Goal: Feedback & Contribution: Submit feedback/report problem

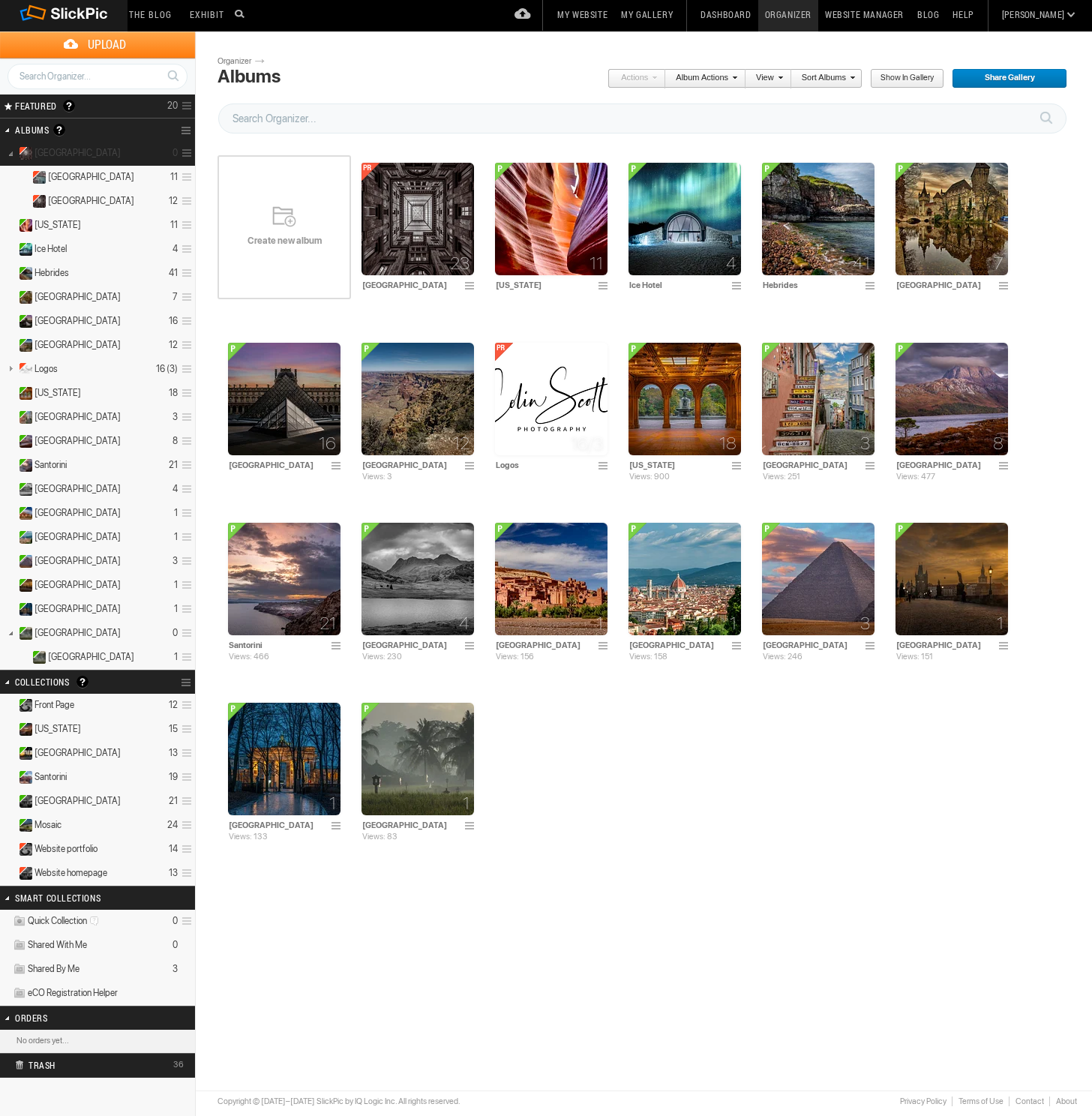
scroll to position [9, 0]
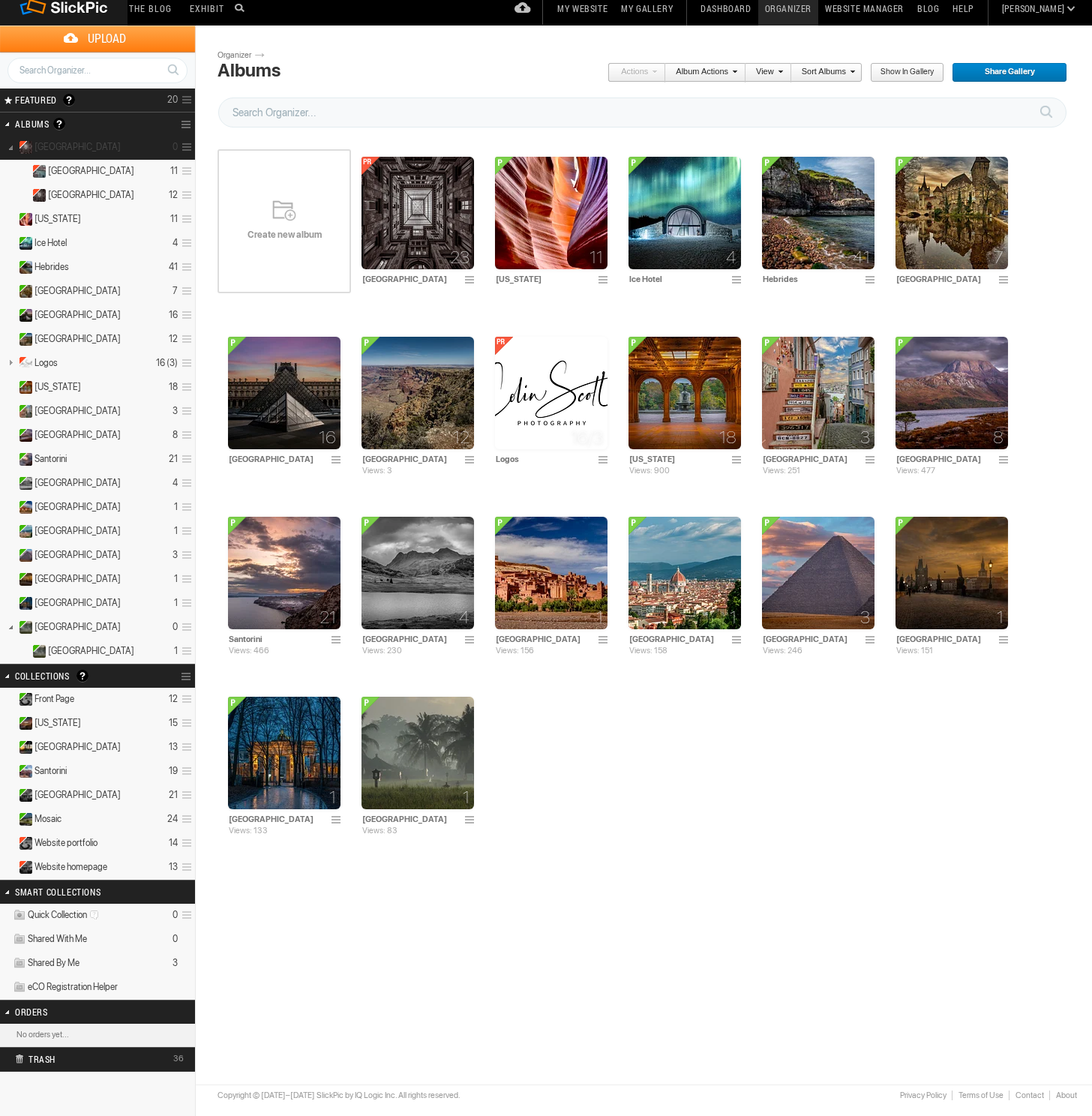
click at [185, 147] on span at bounding box center [185, 147] width 14 height 25
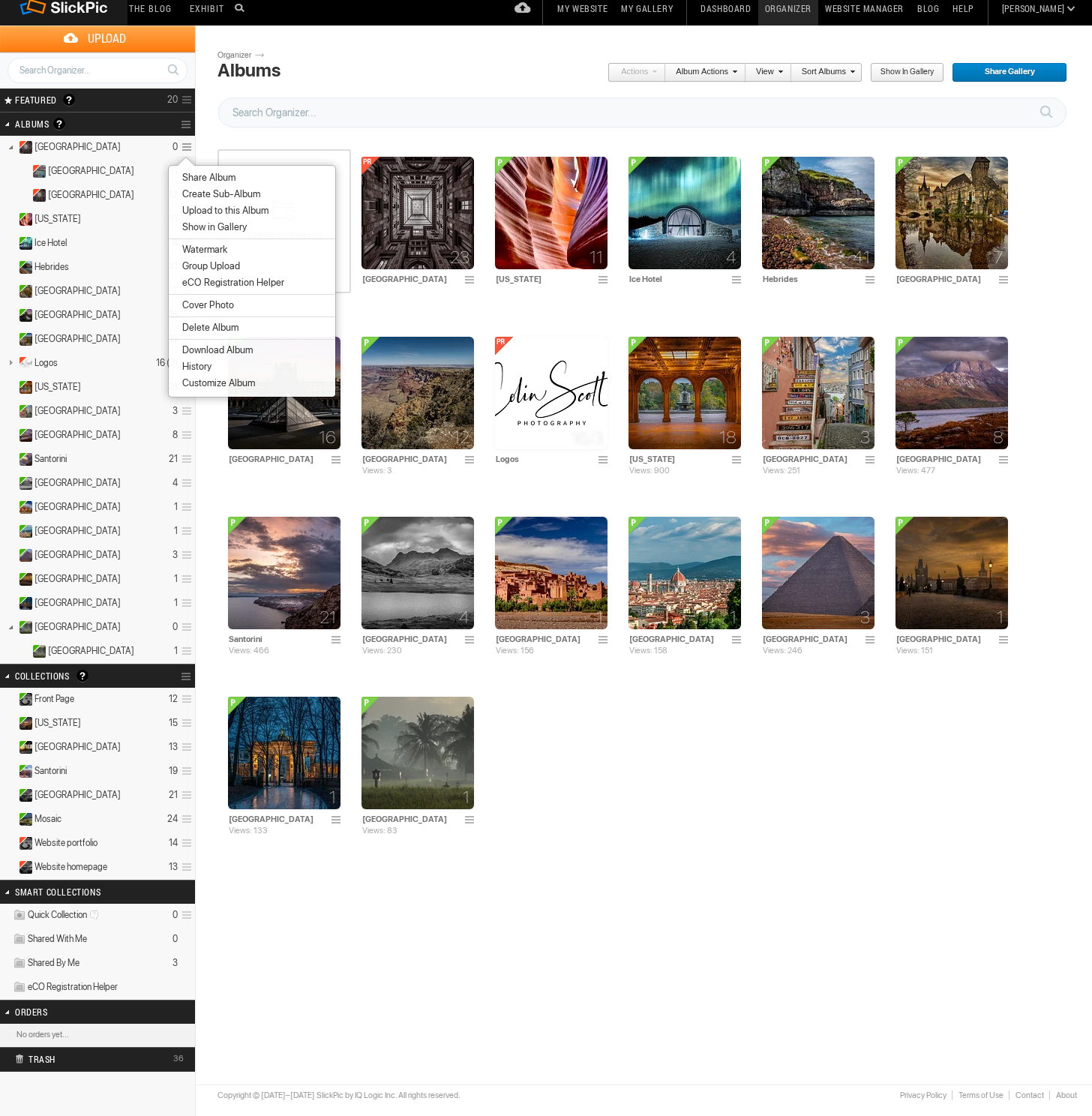
click at [211, 190] on span "Create Sub-Album" at bounding box center [219, 194] width 82 height 12
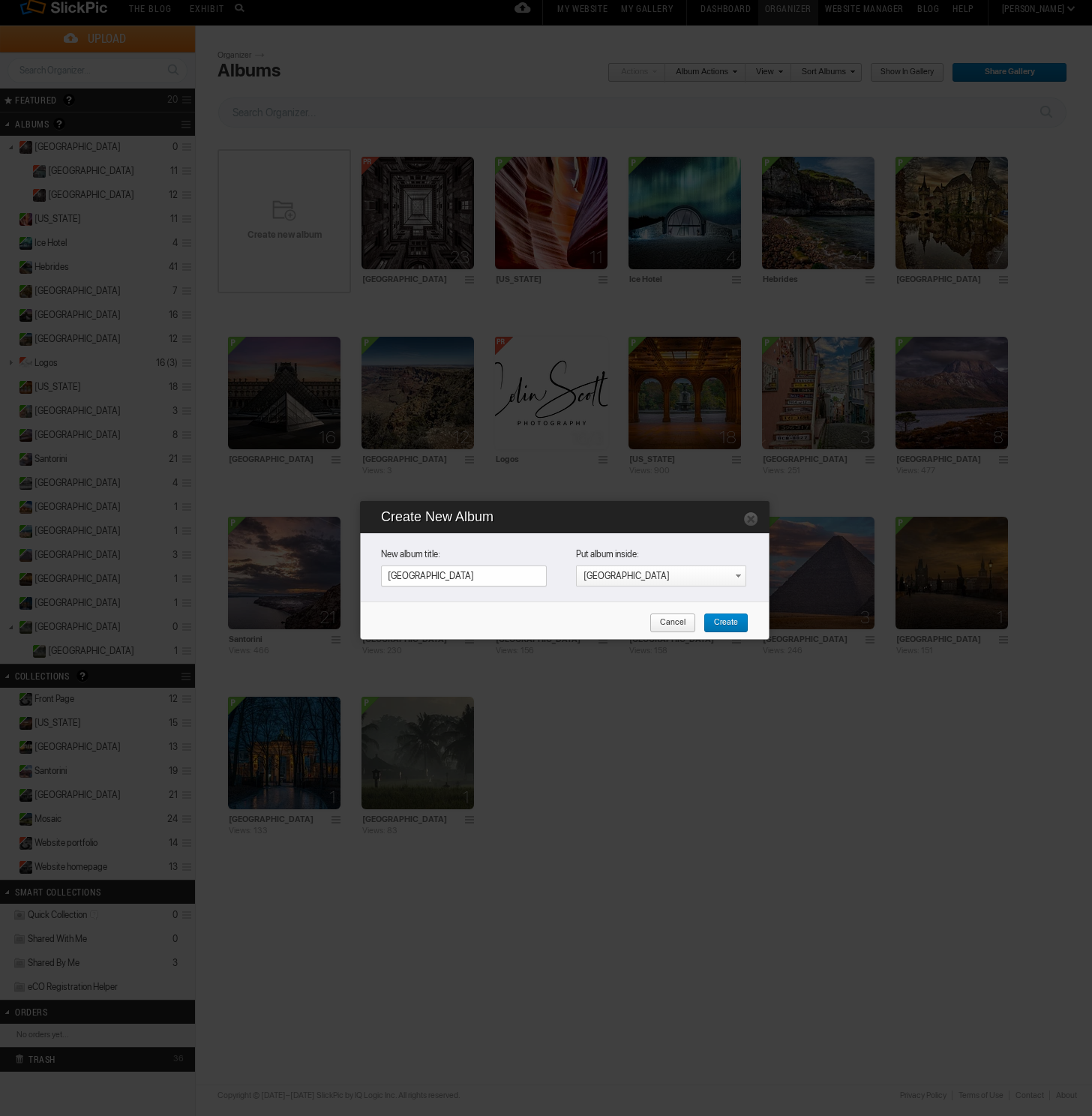
type input "[GEOGRAPHIC_DATA]"
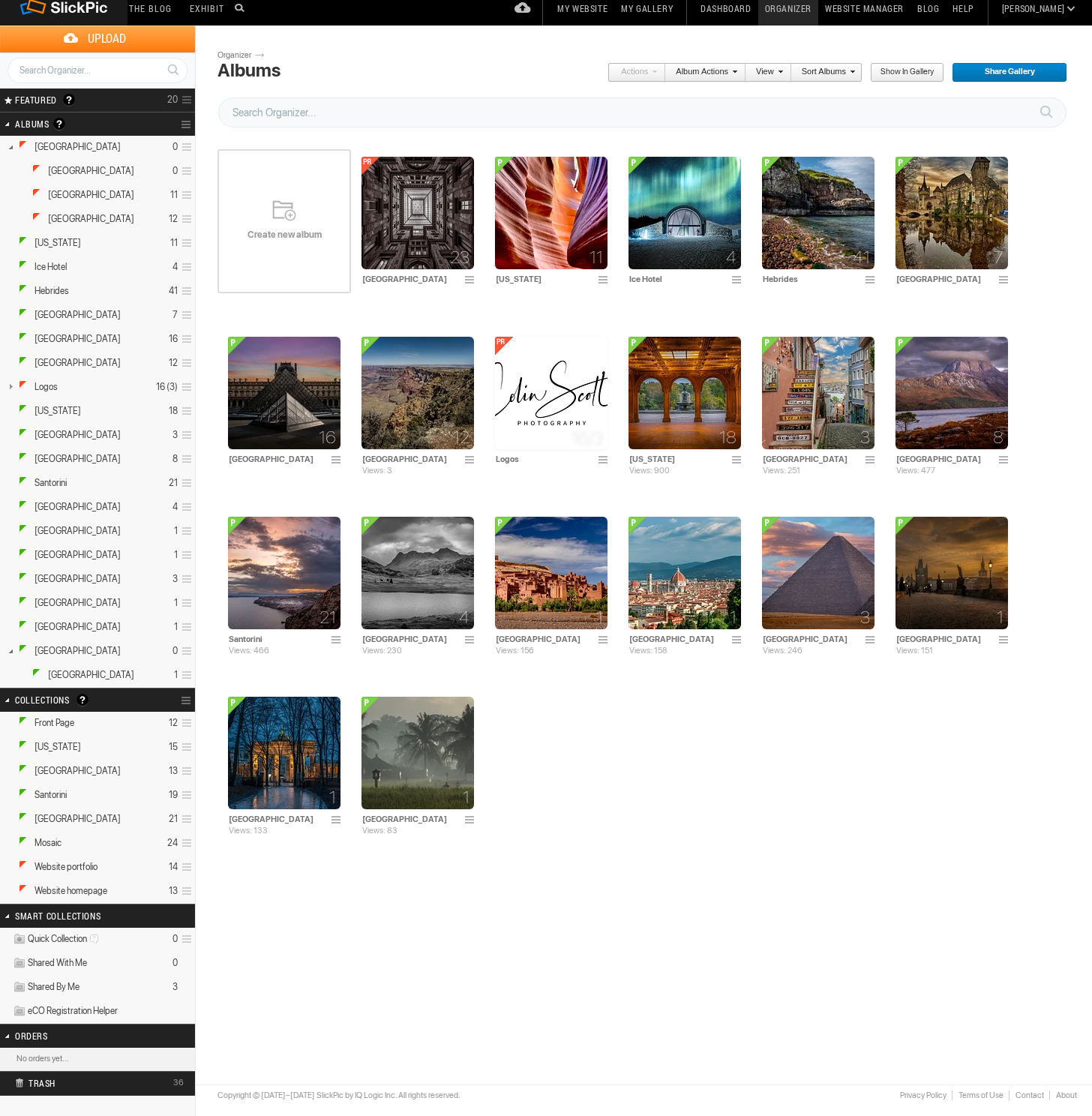
scroll to position [0, 0]
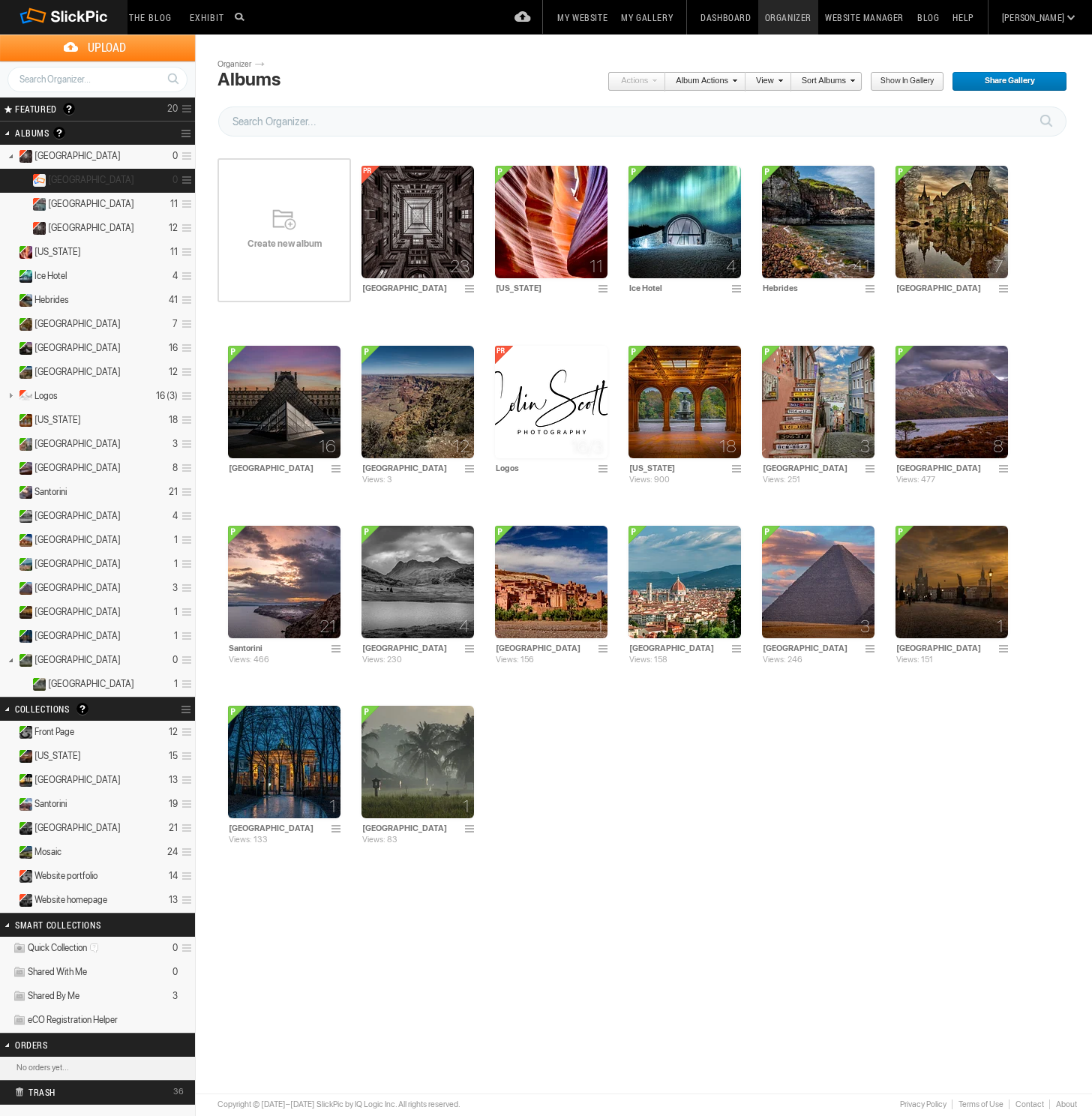
click at [136, 181] on details "Pisa 0" at bounding box center [97, 181] width 195 height 24
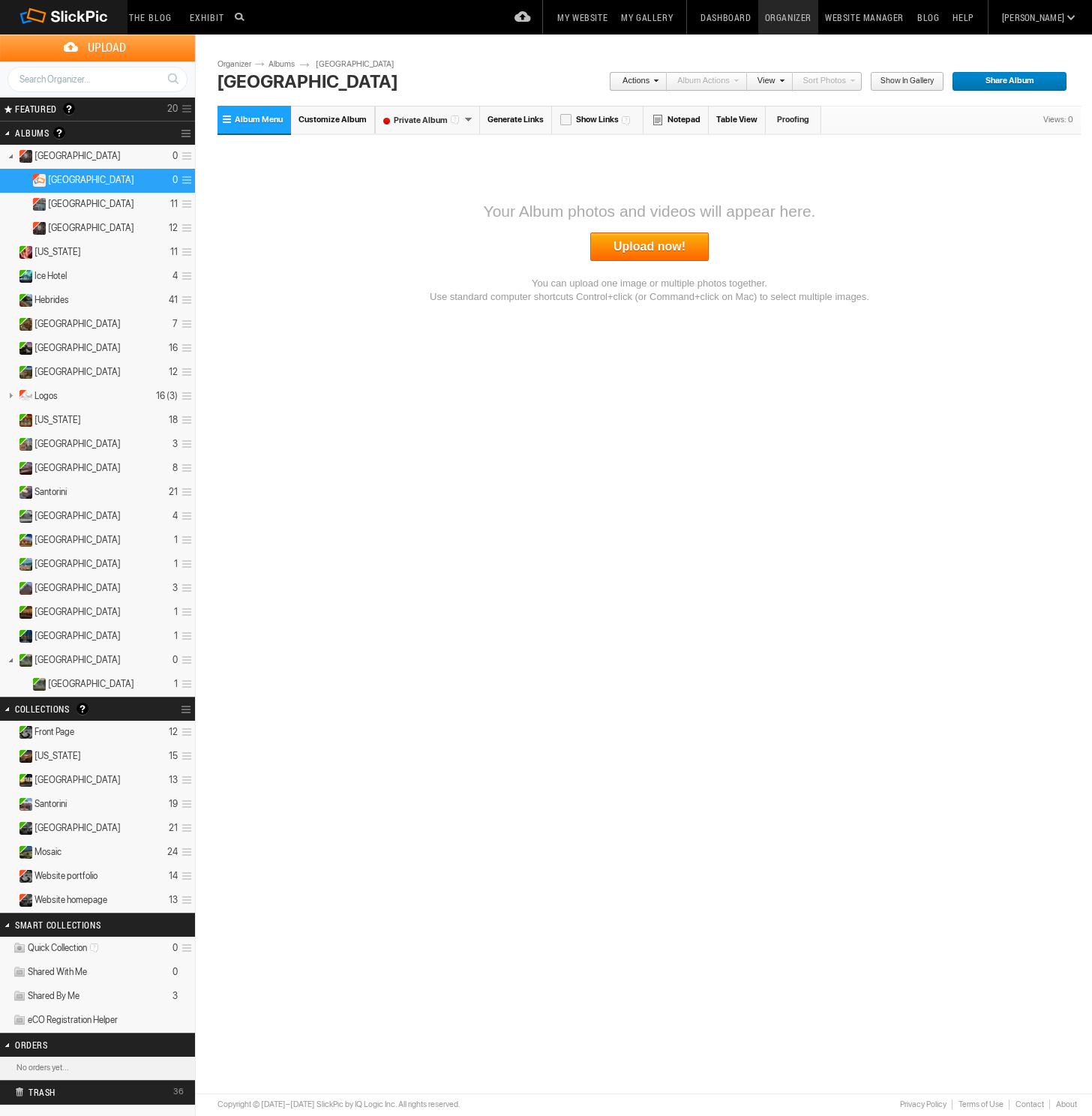
click at [641, 245] on link "Upload now!" at bounding box center [649, 247] width 119 height 29
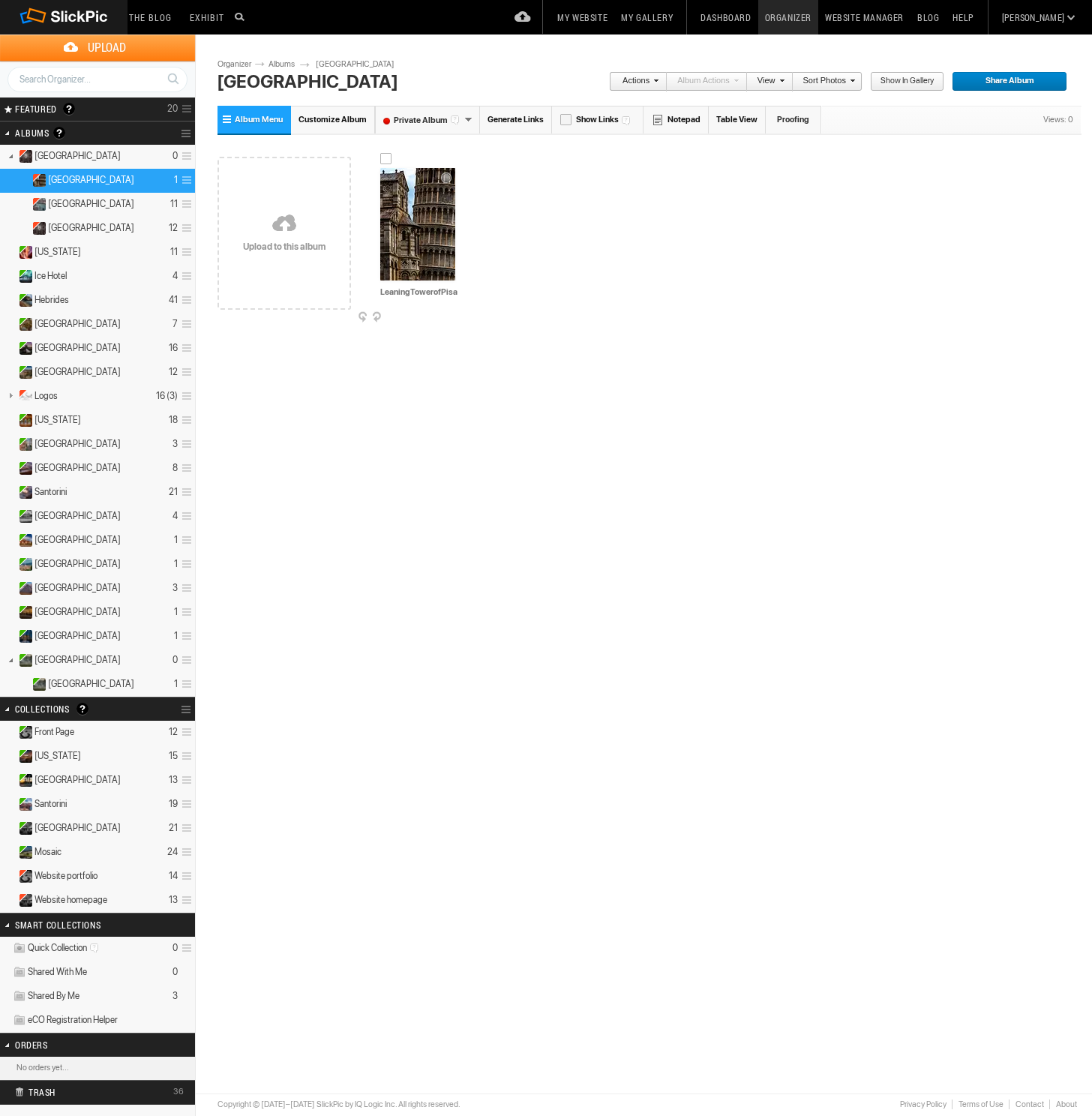
scroll to position [-1, 1]
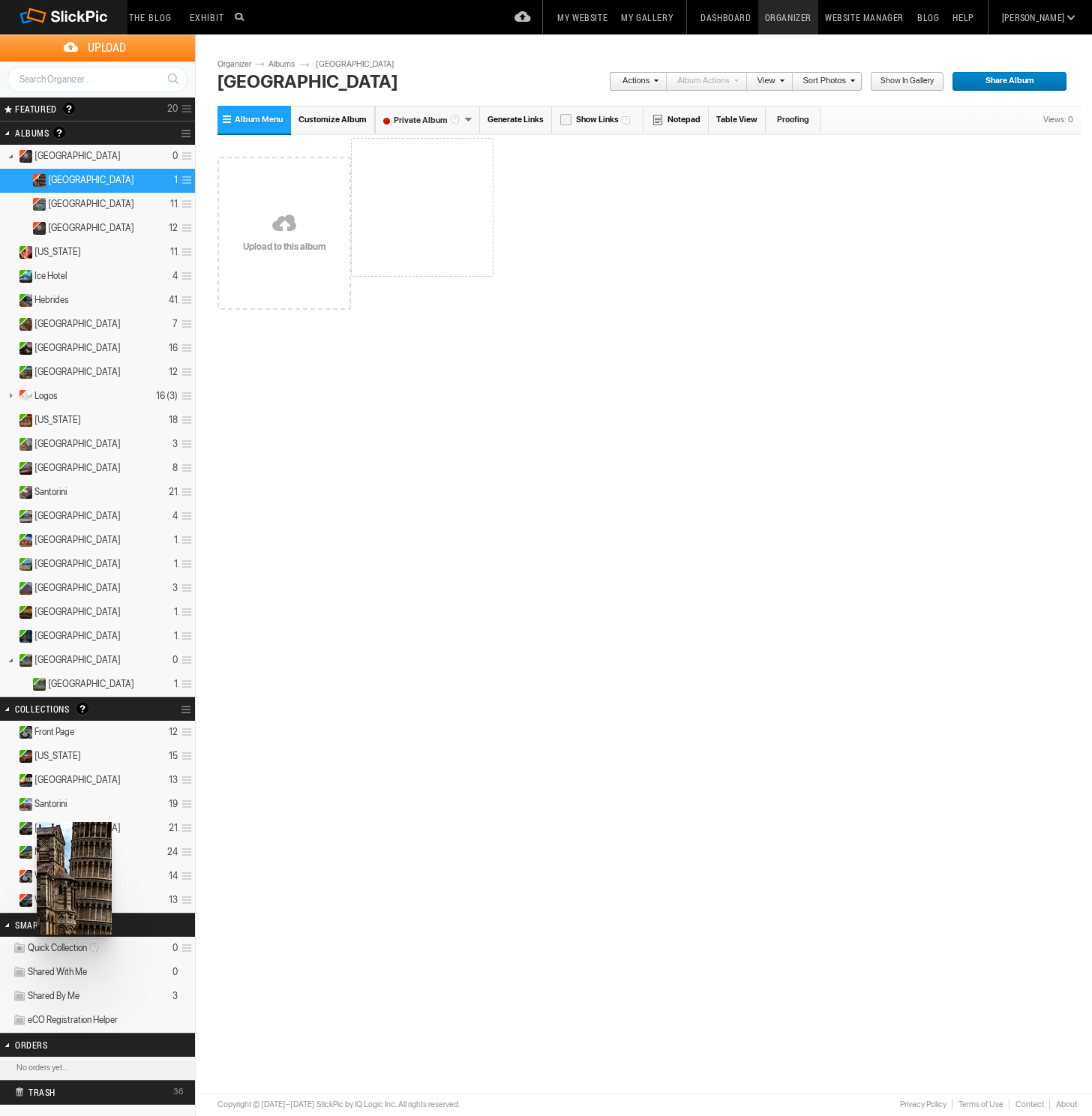
drag, startPoint x: 418, startPoint y: 227, endPoint x: 34, endPoint y: 823, distance: 709.0
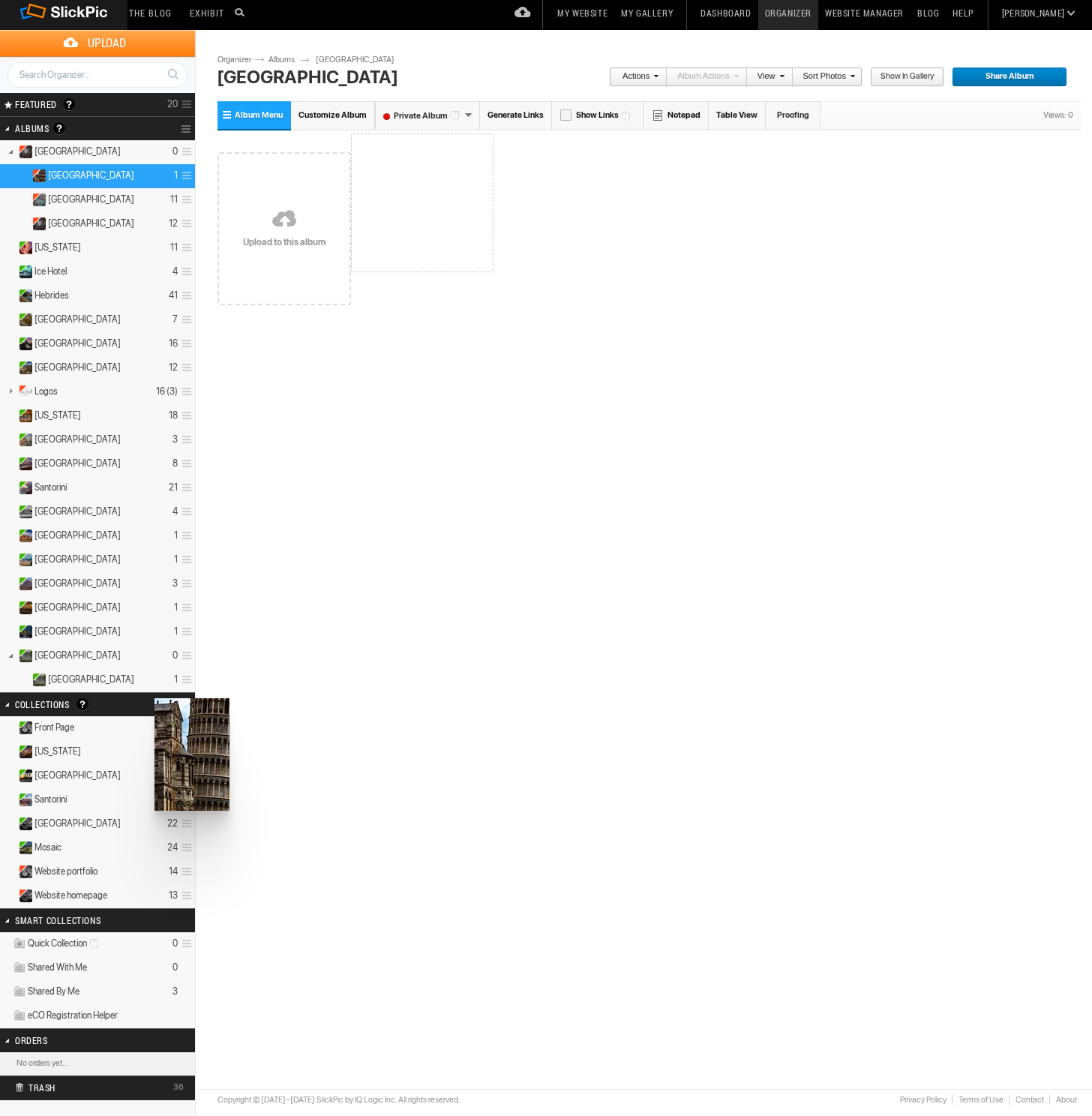
scroll to position [4, 0]
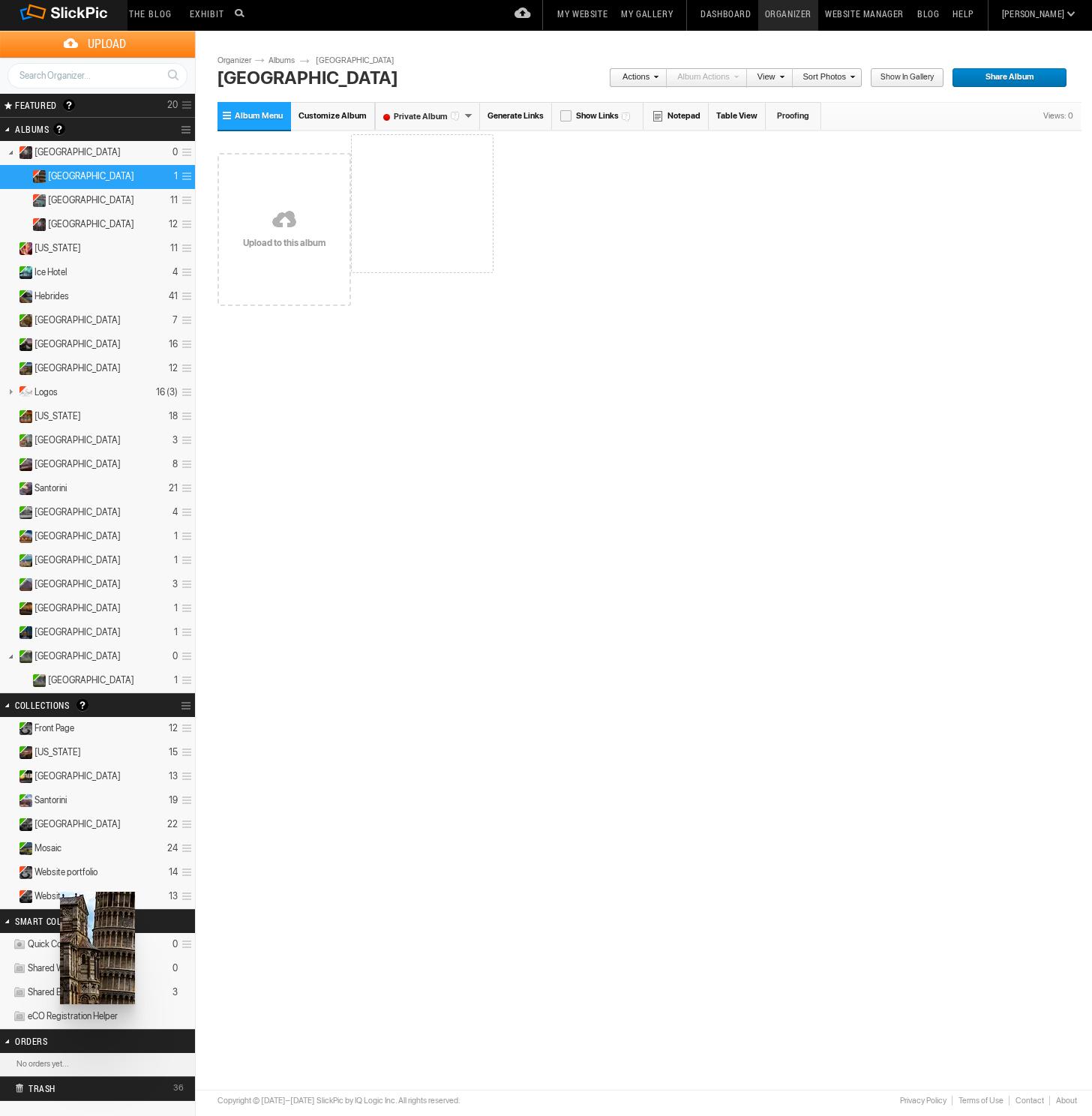
drag, startPoint x: 429, startPoint y: 230, endPoint x: 58, endPoint y: 892, distance: 758.9
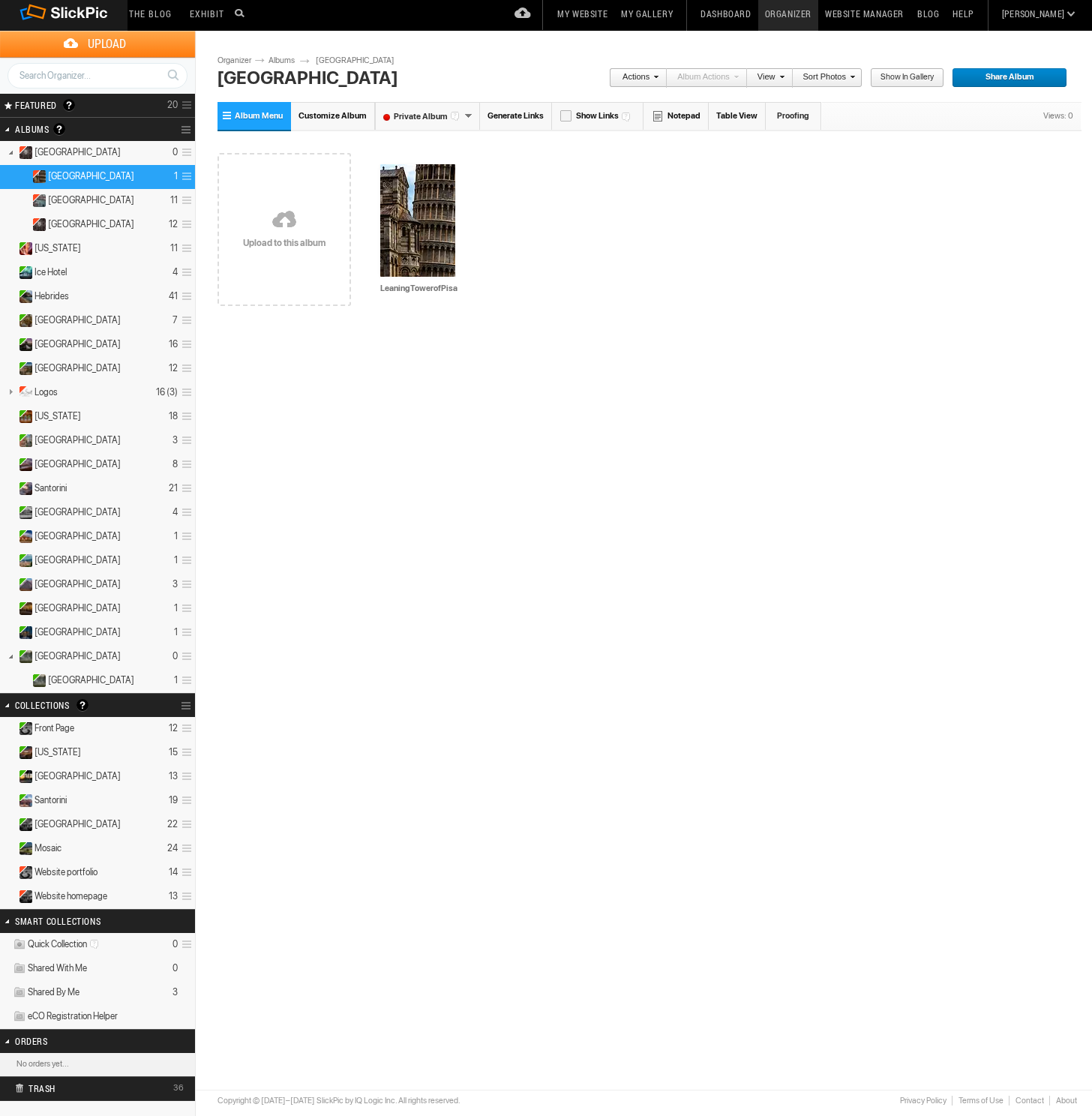
scroll to position [8, 0]
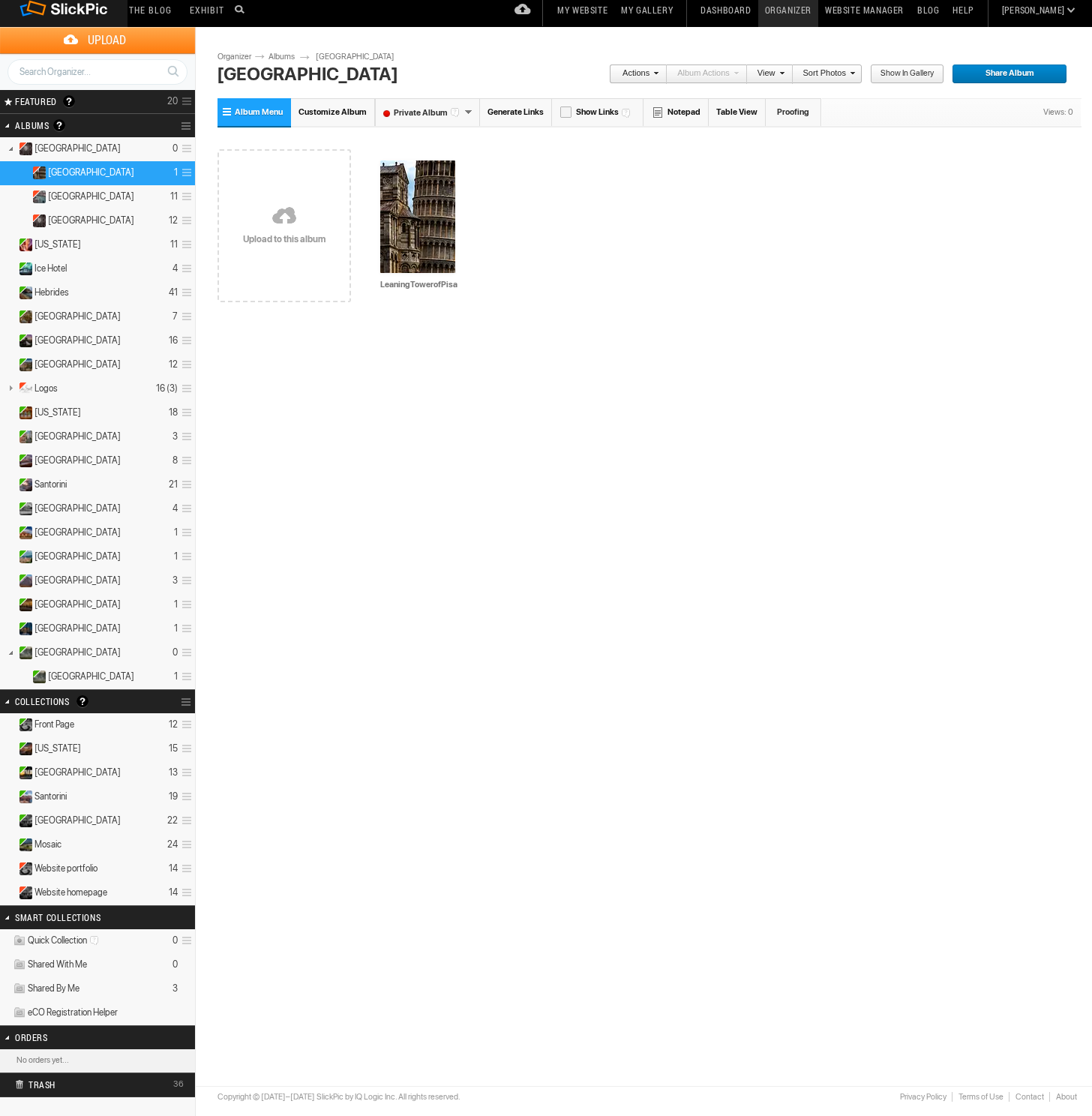
click at [58, 825] on details "Italy 22" at bounding box center [97, 821] width 195 height 24
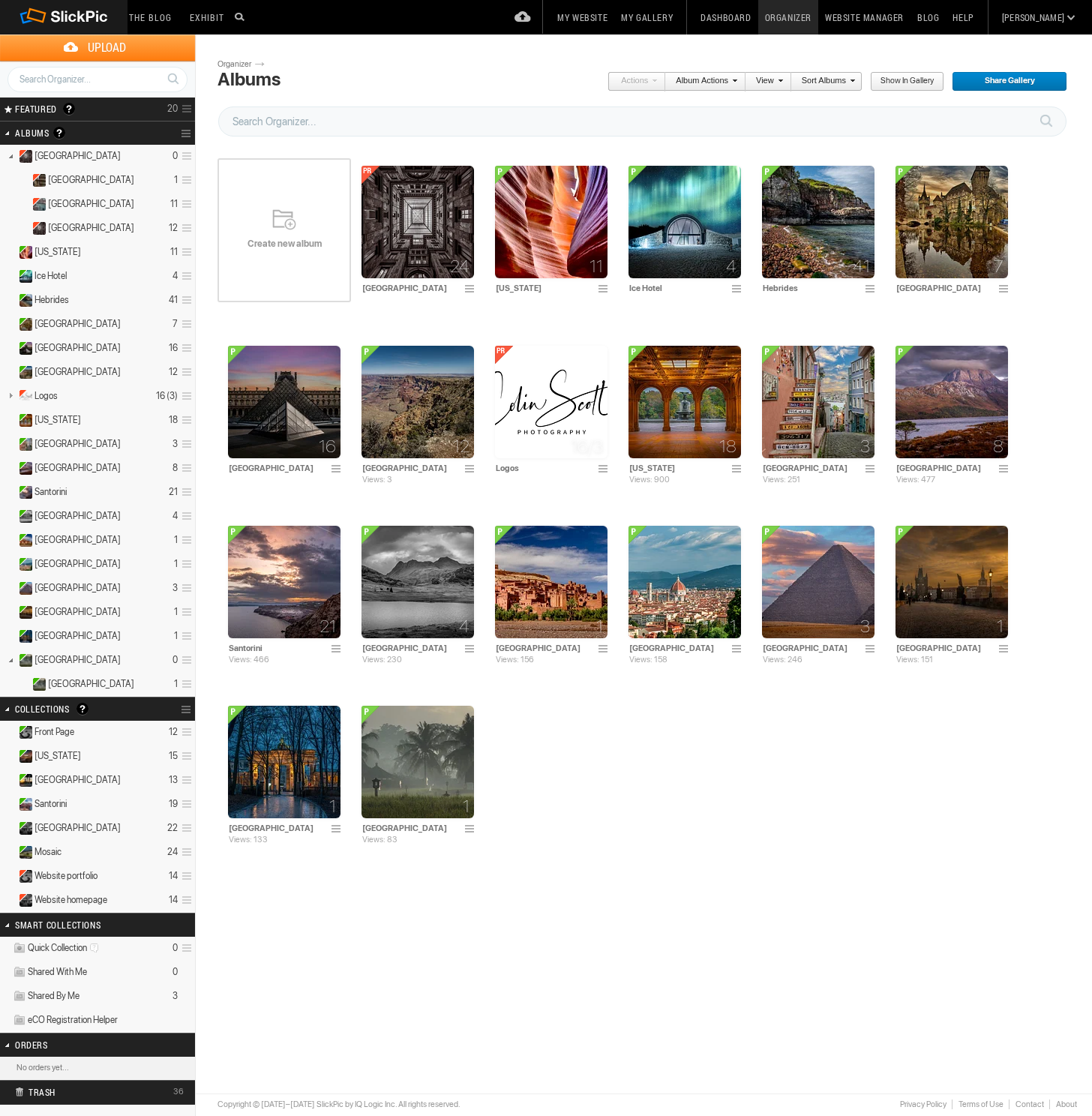
scroll to position [0, 1]
click at [911, 19] on link "Website Manager" at bounding box center [864, 17] width 92 height 34
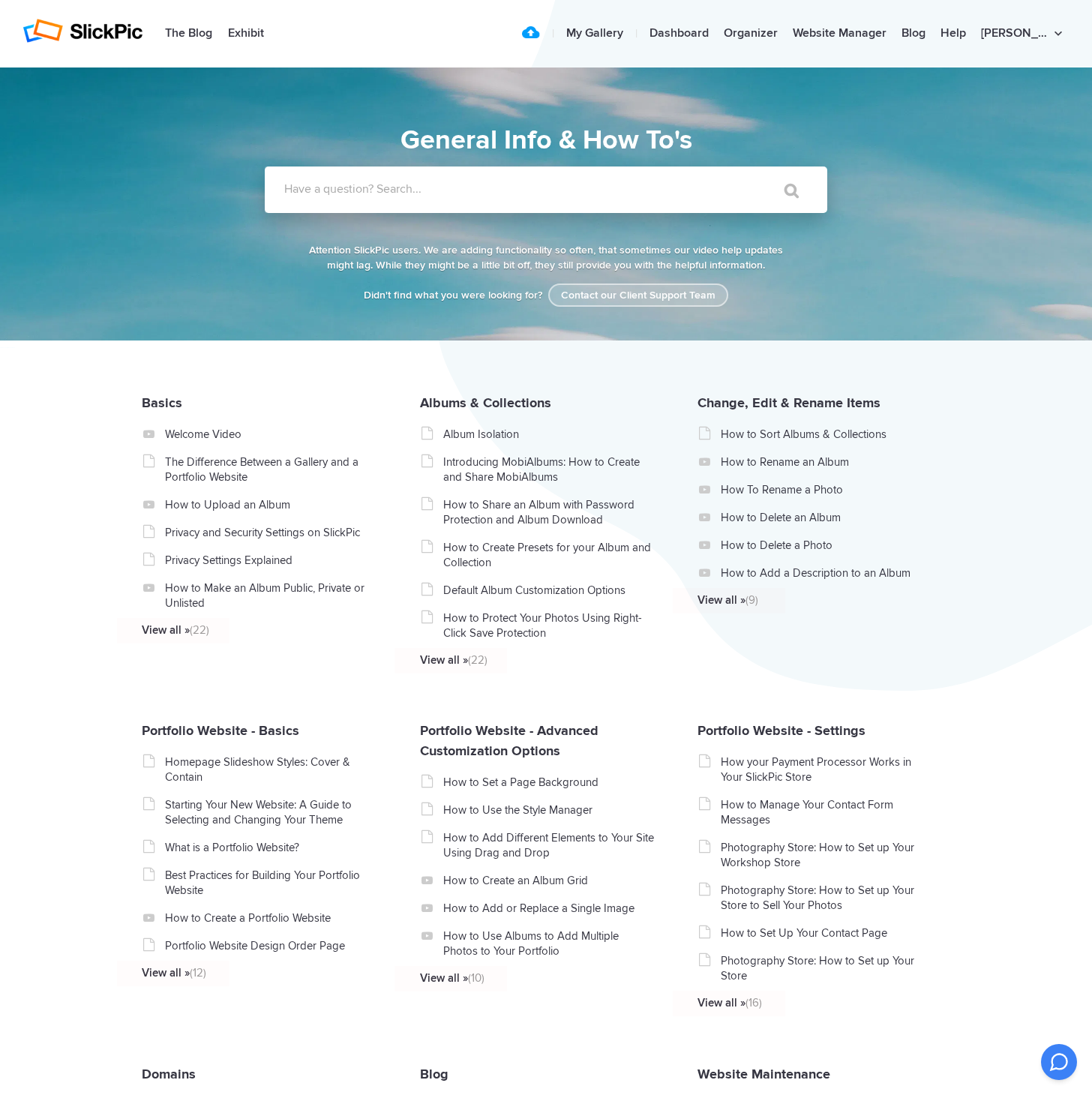
click at [638, 298] on link "Contact our Client Support Team" at bounding box center [638, 295] width 180 height 23
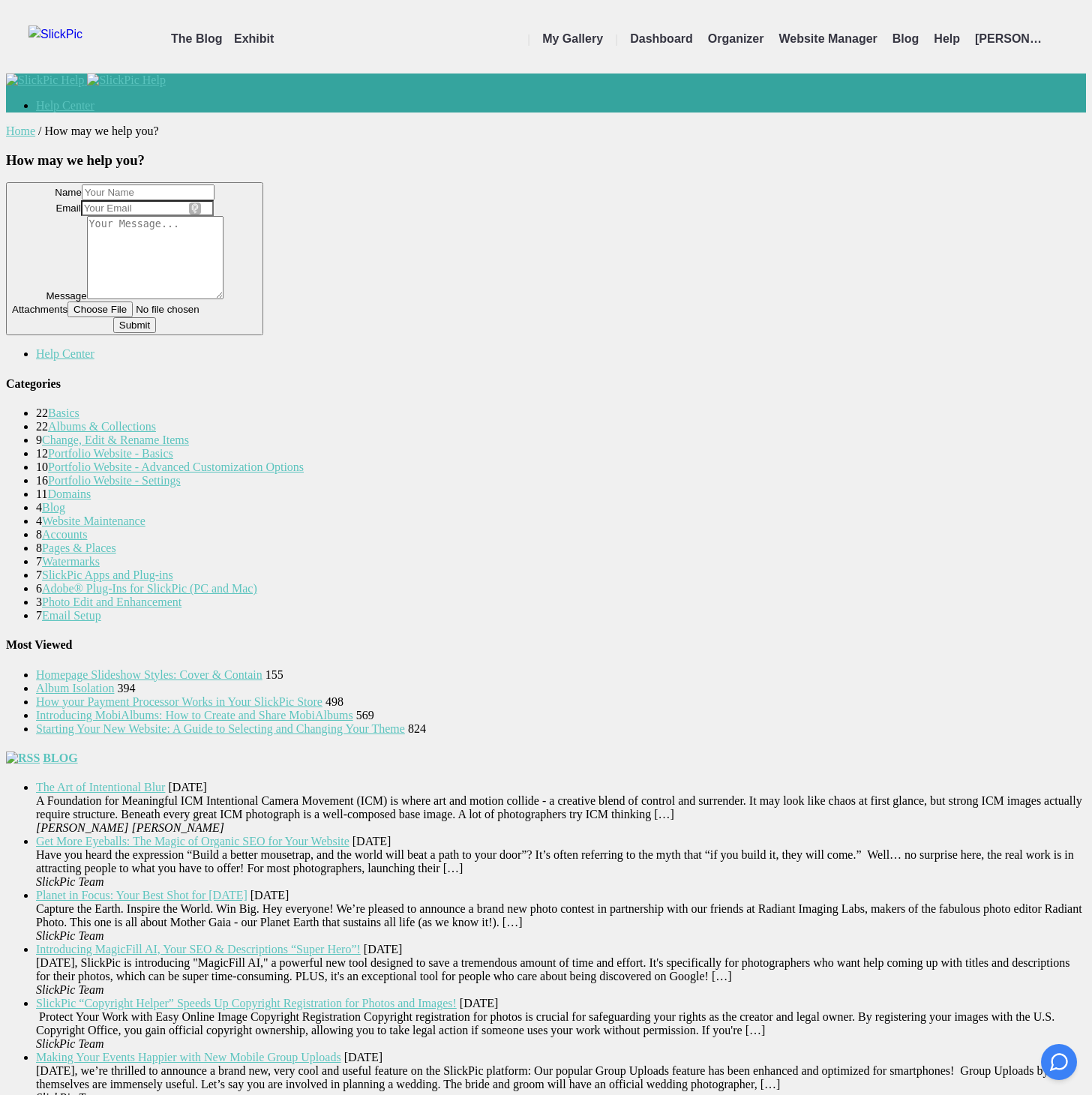
type input "[PERSON_NAME]"
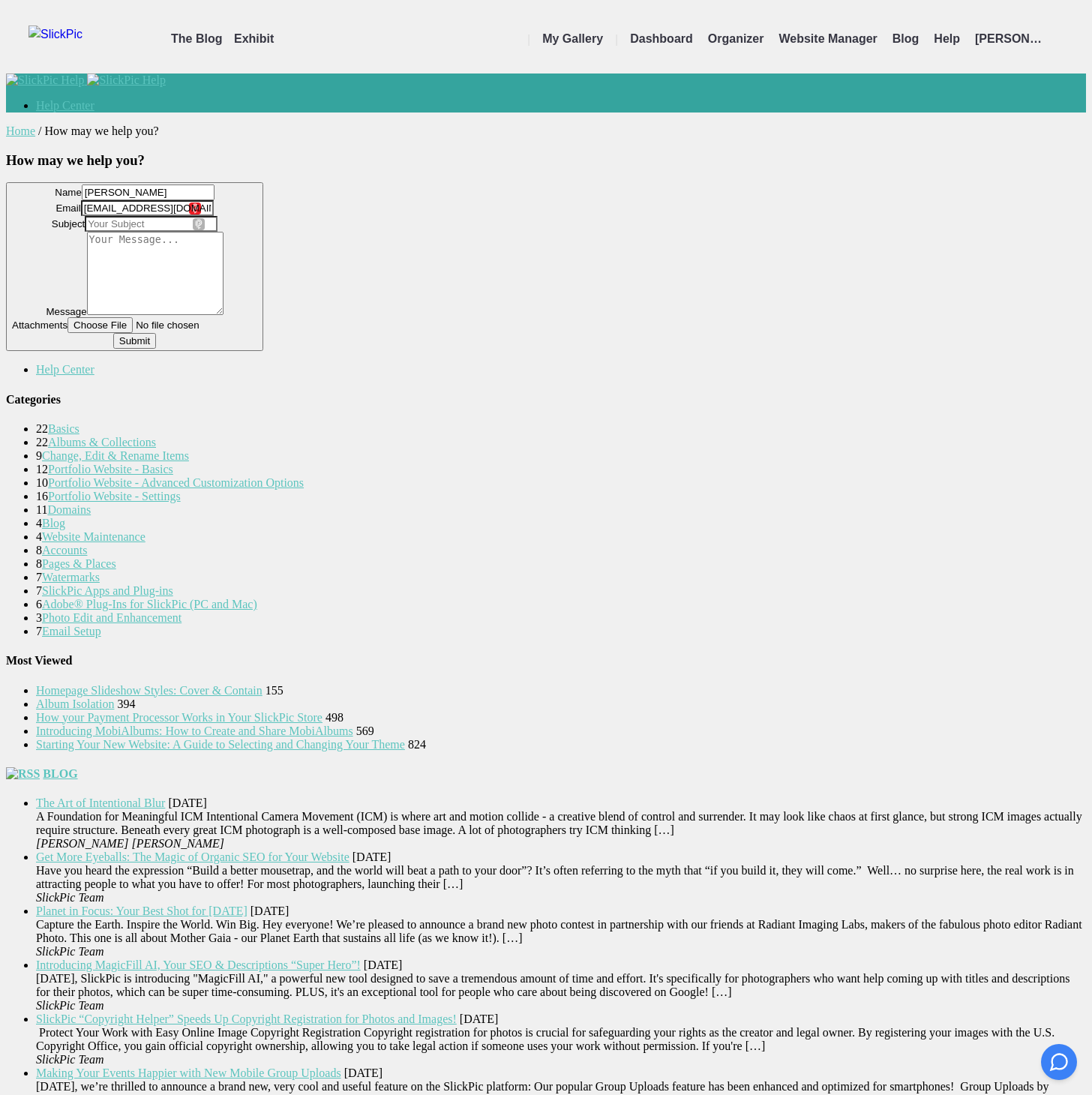
drag, startPoint x: 541, startPoint y: 286, endPoint x: 669, endPoint y: 286, distance: 128.0
drag, startPoint x: 493, startPoint y: 285, endPoint x: 335, endPoint y: 285, distance: 158.0
click at [335, 285] on div "Home / How may we help you? How may we help you? Name [PERSON_NAME] Email [EMAI…" at bounding box center [546, 437] width 1080 height 627
type input "[EMAIL_ADDRESS][DOMAIN_NAME]"
click at [217, 232] on input "text" at bounding box center [150, 223] width 133 height 16
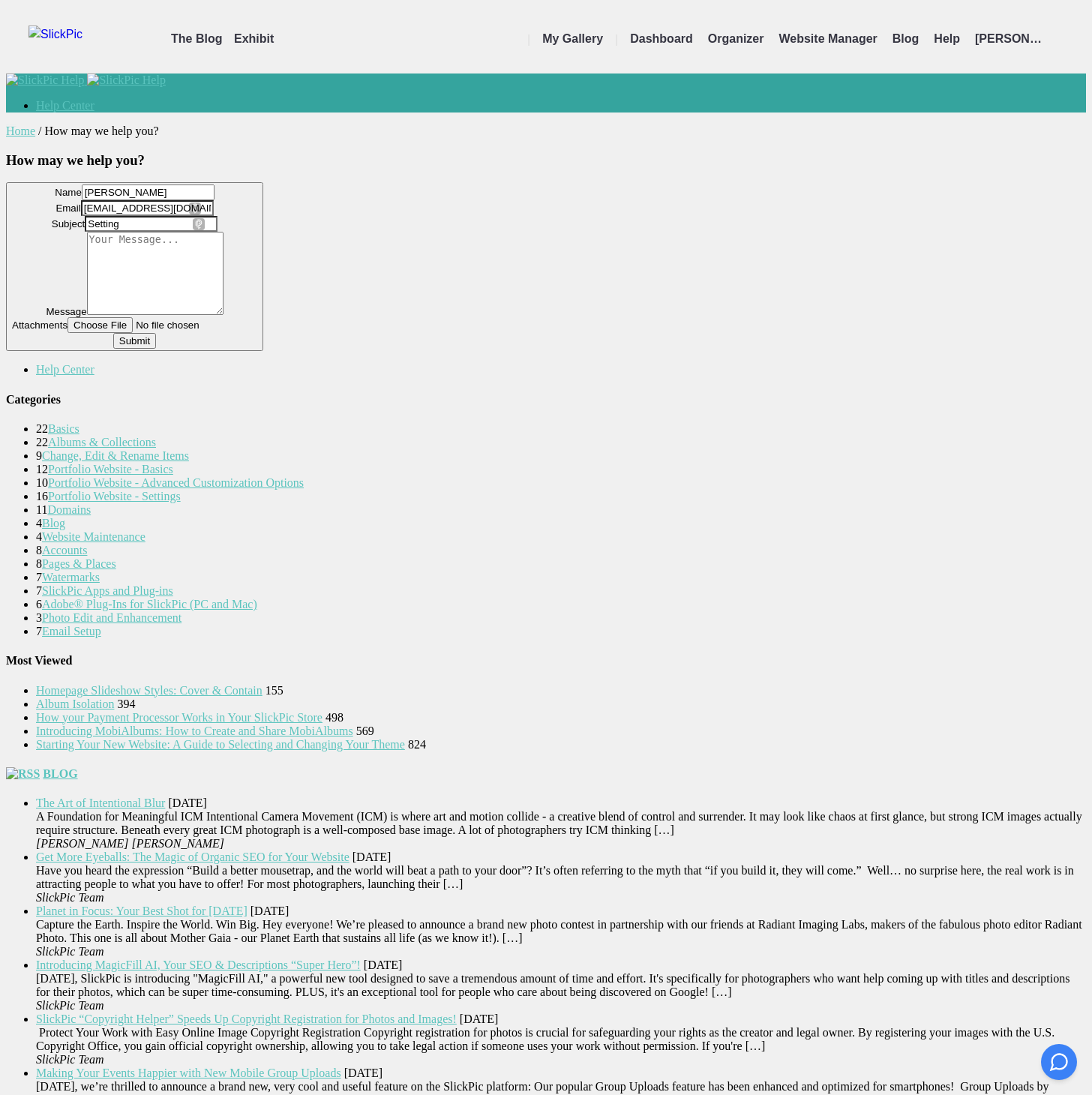
click at [263, 351] on button "Name [PERSON_NAME] Email [EMAIL_ADDRESS][DOMAIN_NAME] Subject Setting Message A…" at bounding box center [135, 267] width 257 height 169
click at [263, 351] on button "Name [PERSON_NAME] Email [EMAIL_ADDRESS][DOMAIN_NAME] Subject Setting up Messag…" at bounding box center [135, 267] width 257 height 169
type input "S"
click at [263, 351] on button "Name [PERSON_NAME] Email [EMAIL_ADDRESS][DOMAIN_NAME] Subject Website Message A…" at bounding box center [135, 267] width 257 height 169
click at [263, 351] on button "Name [PERSON_NAME] Email [EMAIL_ADDRESS][DOMAIN_NAME] Subject Website assistanc…" at bounding box center [135, 267] width 257 height 169
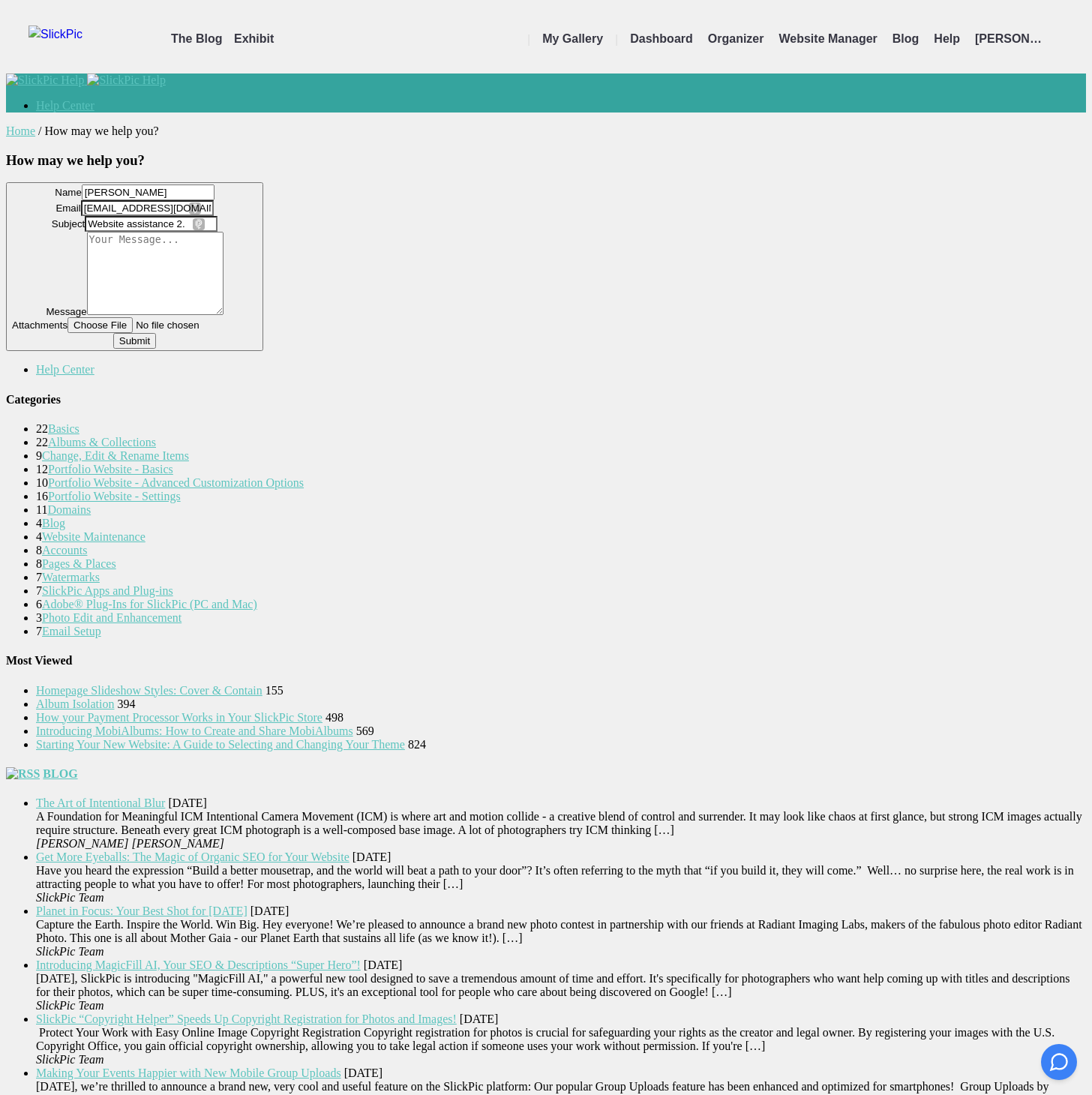
click at [263, 351] on button "Name [PERSON_NAME] Email [EMAIL_ADDRESS][DOMAIN_NAME] Subject Website assistanc…" at bounding box center [135, 267] width 257 height 169
click at [263, 351] on button "Name [PERSON_NAME] Email [EMAIL_ADDRESS][DOMAIN_NAME] Subject 1. Website assist…" at bounding box center [135, 267] width 257 height 169
type input "1. Website assistance and 2. SEO...?"
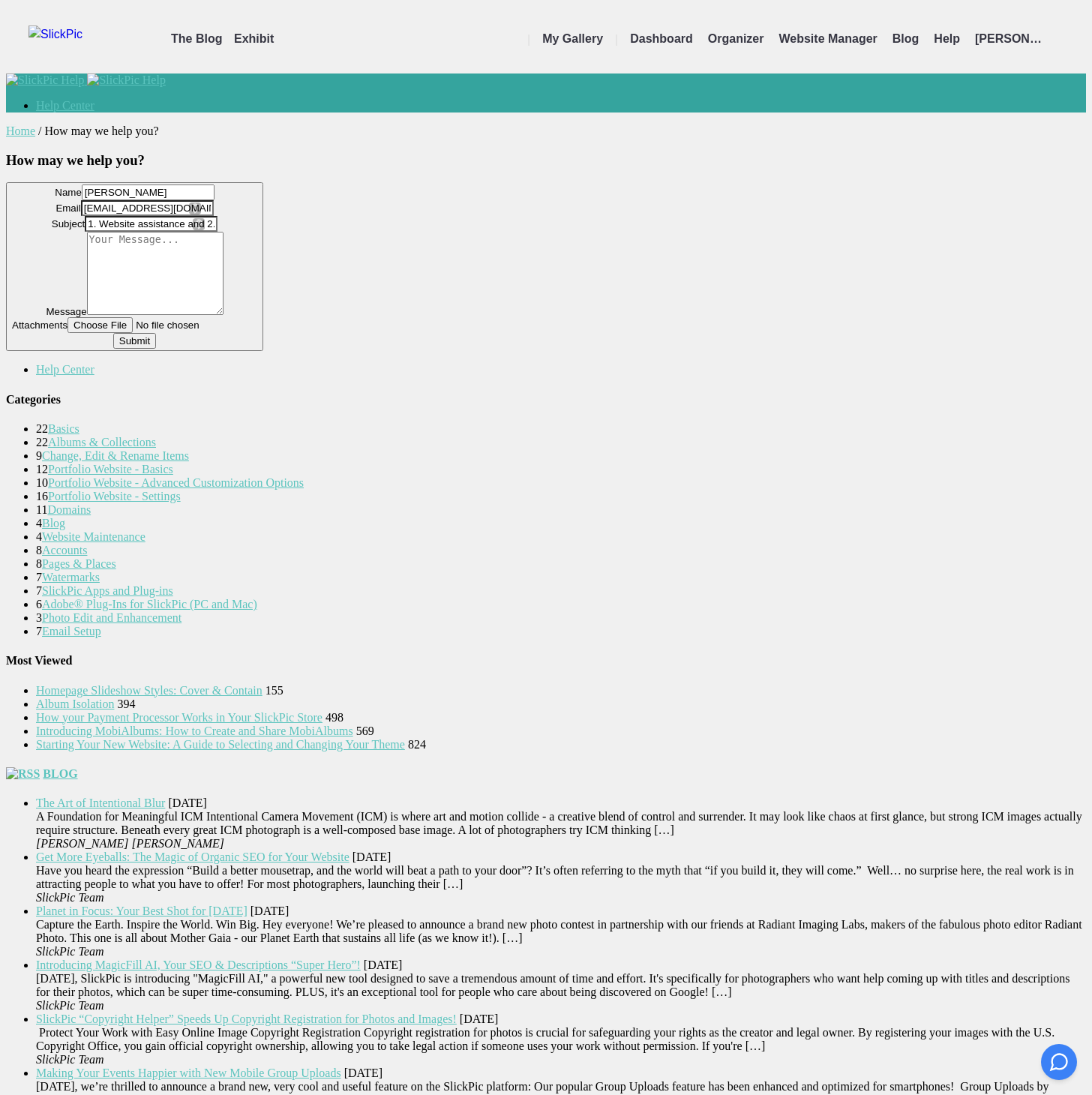
click at [223, 315] on textarea at bounding box center [155, 273] width 136 height 83
paste textarea "Hi - many thanks…. Help - yes please…. 1. I decided to start to get to grips wi…"
type textarea "Hi - many thanks…. Help - yes please…. 1. I decided to start to get to grips wi…"
click at [257, 333] on input "file" at bounding box center [162, 325] width 190 height 16
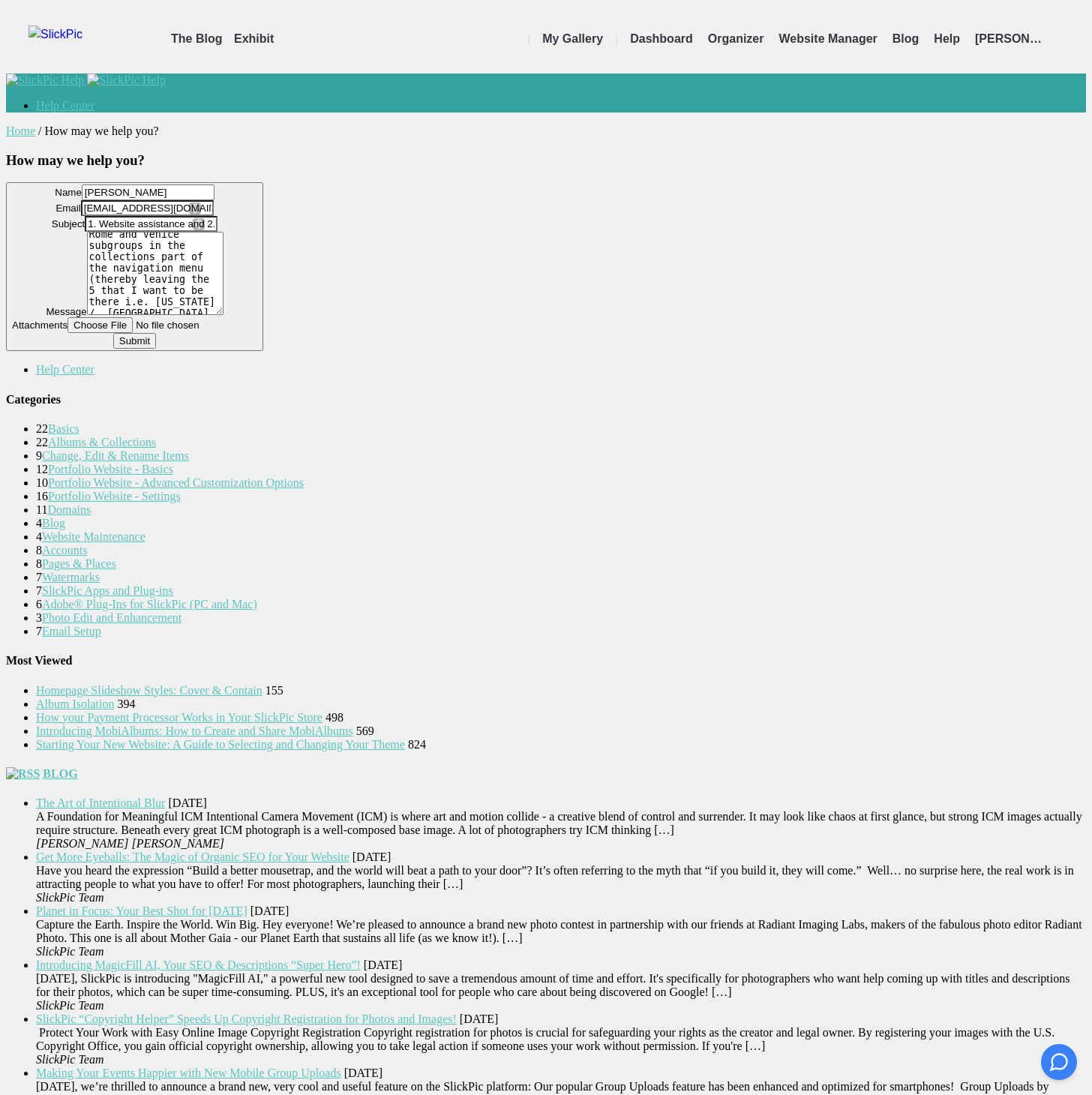
type input "C:\fakepath\CleanShot [DATE] 12.40.54@2x.png"
drag, startPoint x: 402, startPoint y: 454, endPoint x: 523, endPoint y: 456, distance: 121.0
click at [223, 315] on textarea "Hi - many thanks…. Help - yes please…. 1. I decided to start to get to grips wi…" at bounding box center [155, 273] width 136 height 83
click at [263, 351] on button "Name Colin Scott Email support@colinscottphotography.com Subject 1. Website ass…" at bounding box center [135, 267] width 257 height 169
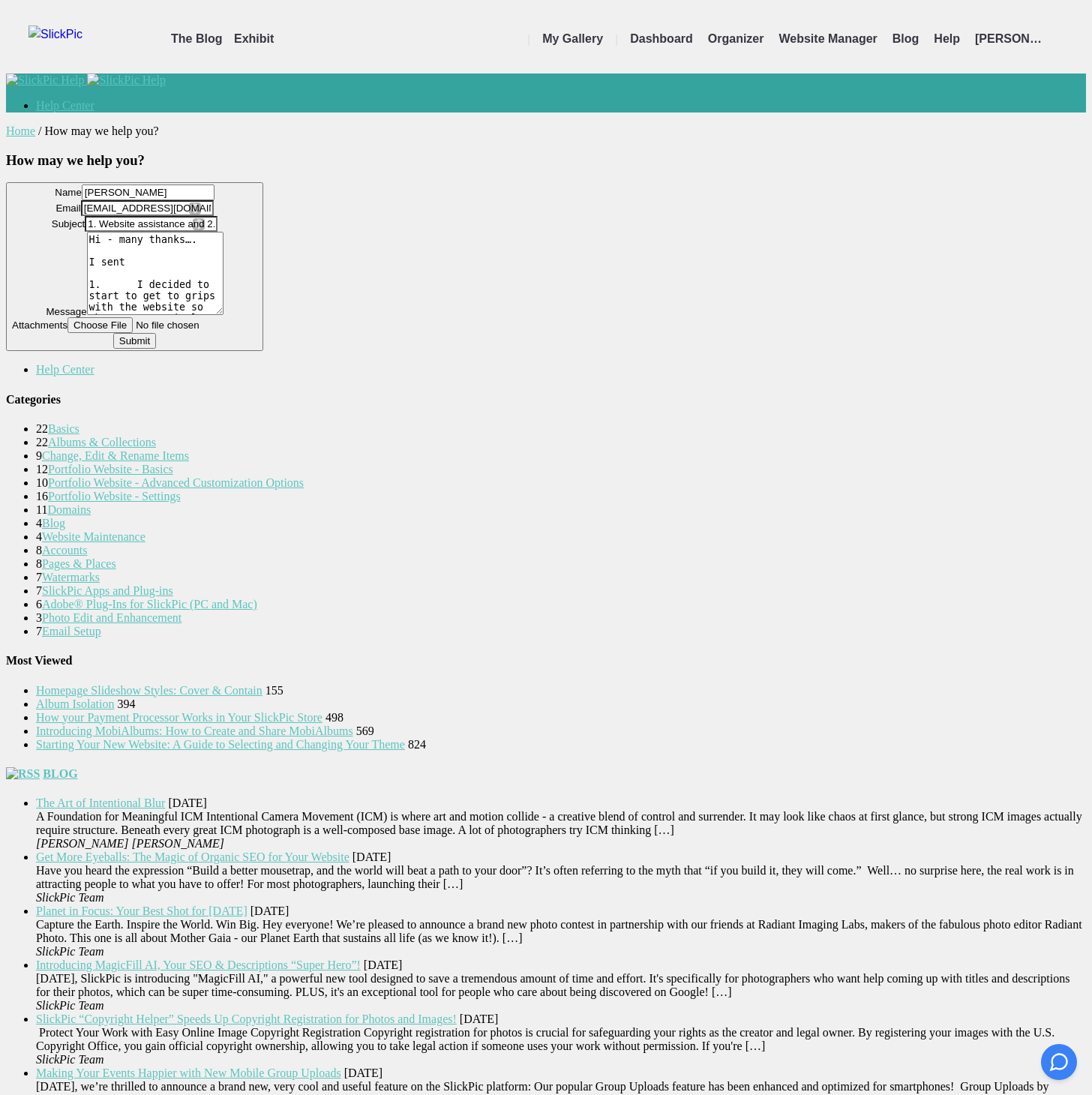
click at [263, 351] on button "Name Colin Scott Email support@colinscottphotography.com Subject 1. Website ass…" at bounding box center [135, 267] width 257 height 169
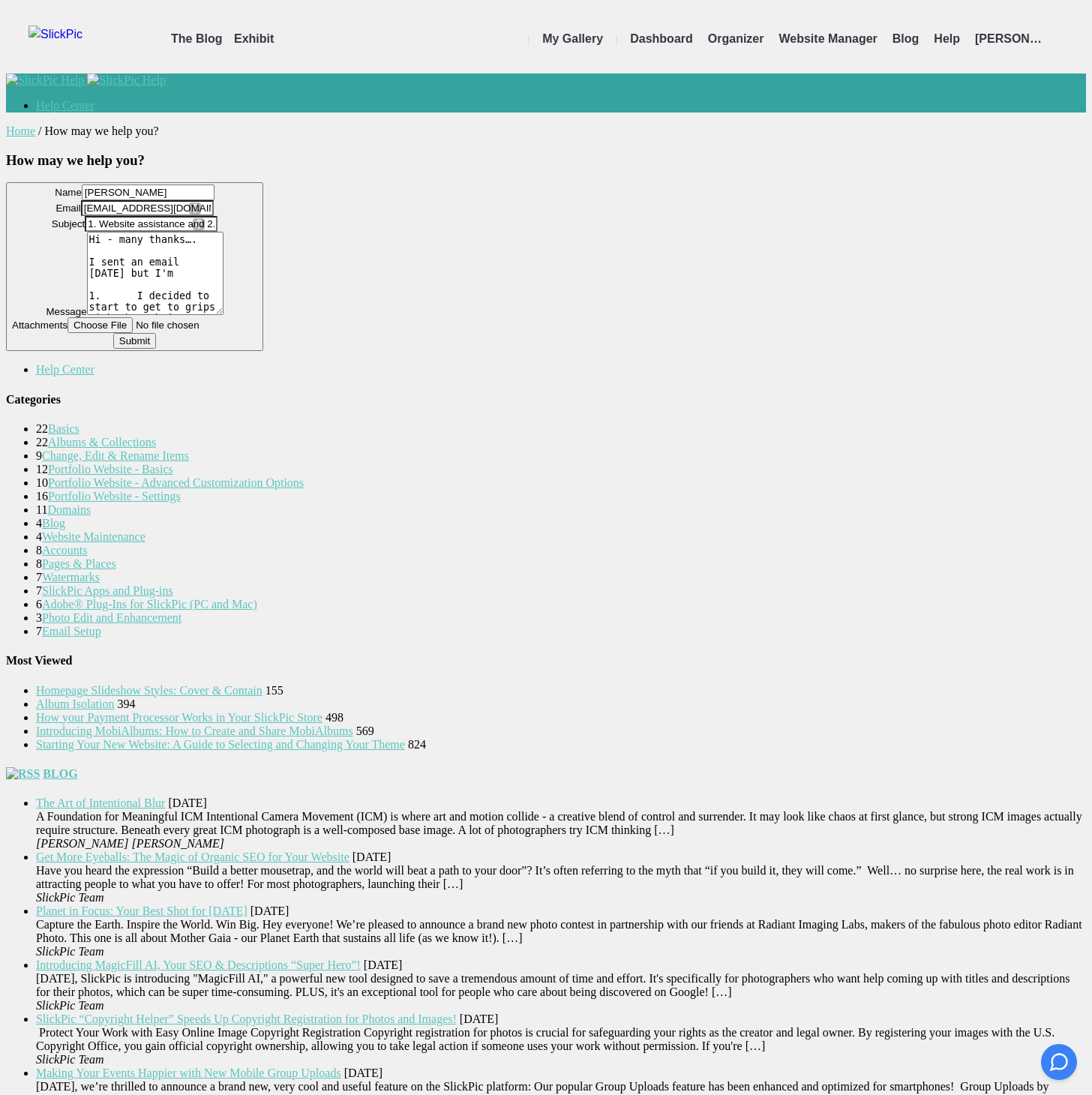
click at [263, 351] on button "Name Colin Scott Email support@colinscottphotography.com Subject 1. Website ass…" at bounding box center [135, 267] width 257 height 169
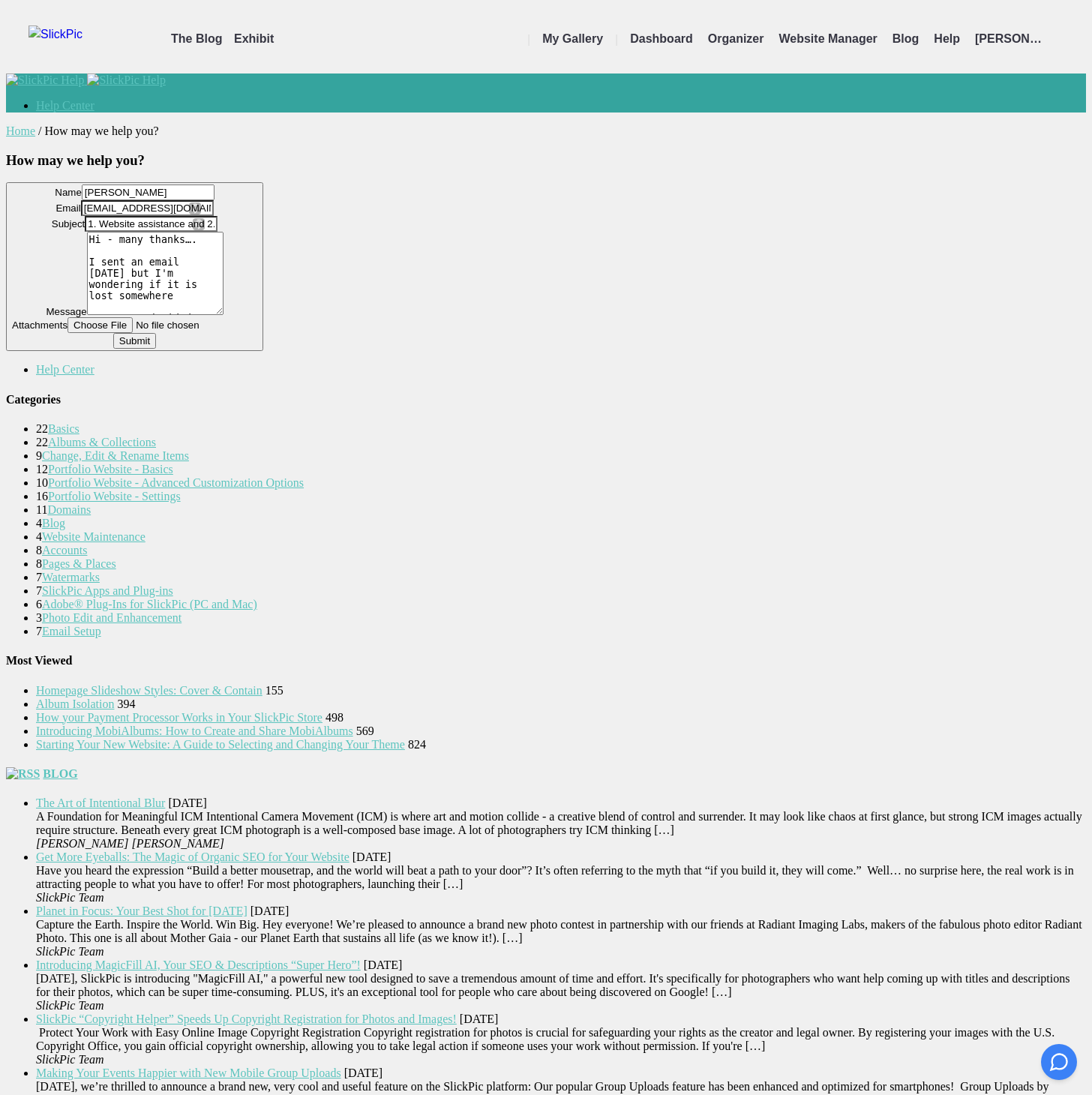
click at [263, 351] on button "Name Colin Scott Email support@colinscottphotography.com Subject 1. Website ass…" at bounding box center [135, 267] width 257 height 169
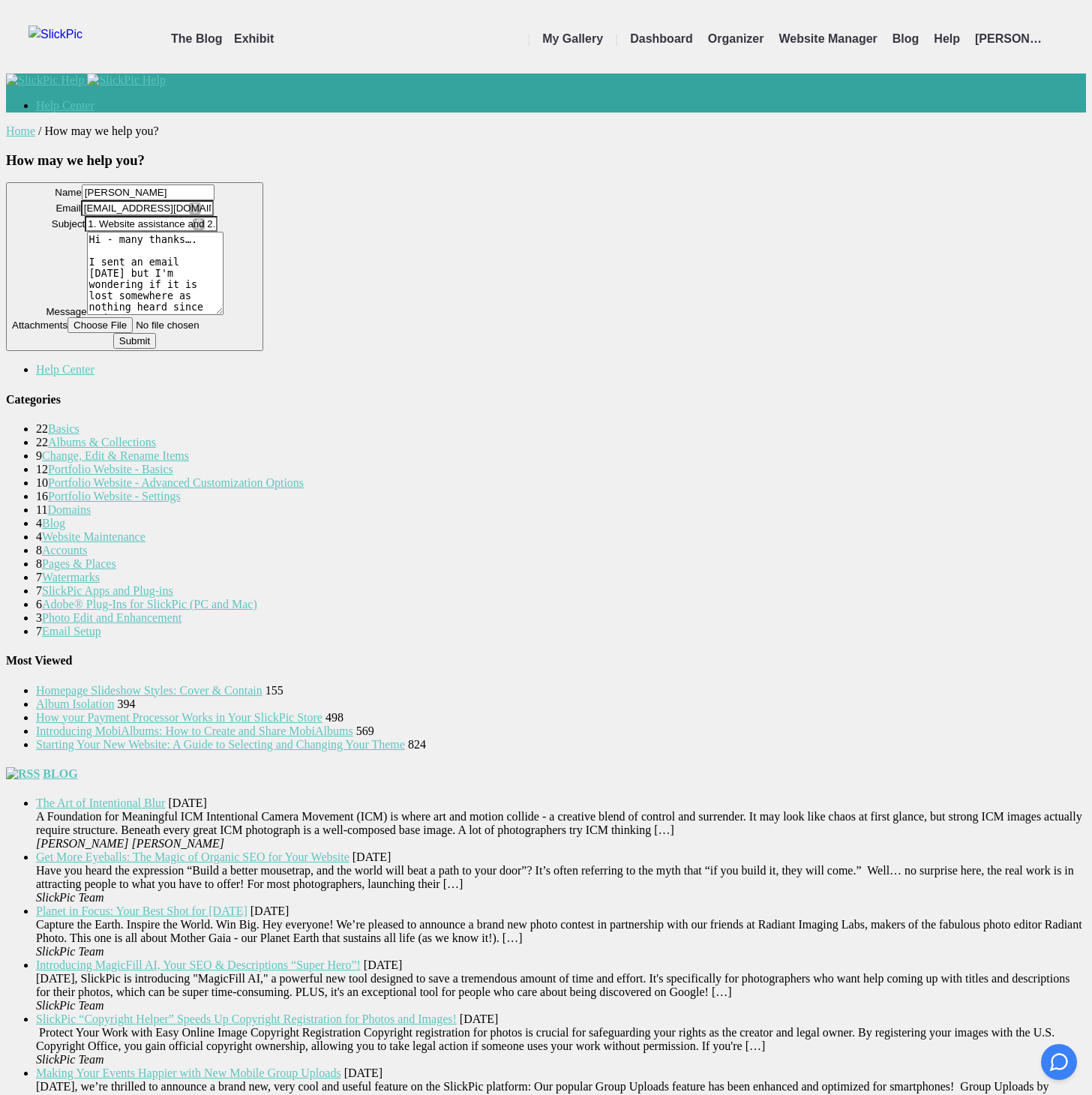
click at [263, 351] on button "Name Colin Scott Email support@colinscottphotography.com Subject 1. Website ass…" at bounding box center [135, 267] width 257 height 169
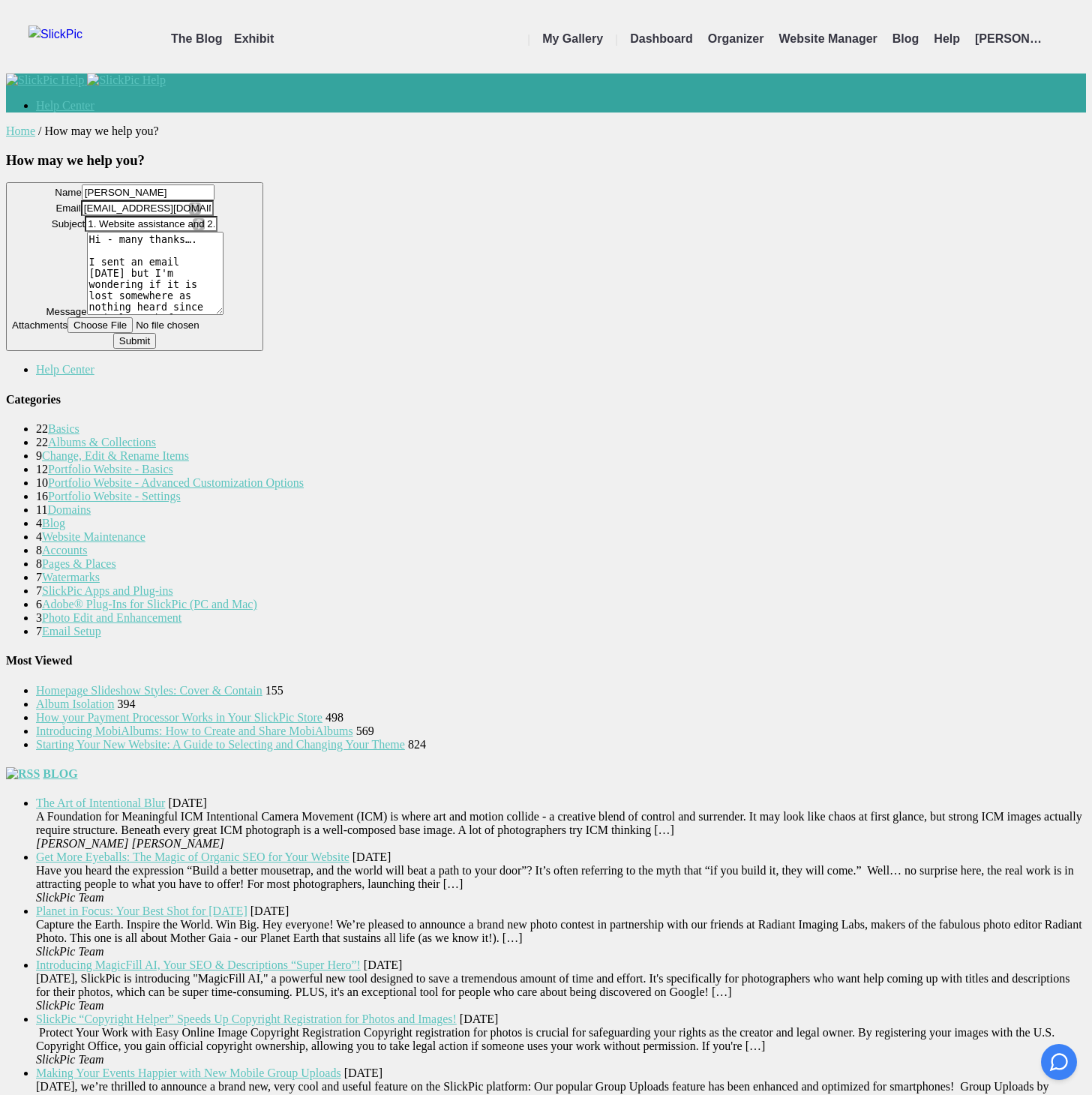
click at [263, 351] on button "Name Colin Scott Email support@colinscottphotography.com Subject 1. Website ass…" at bounding box center [135, 267] width 257 height 169
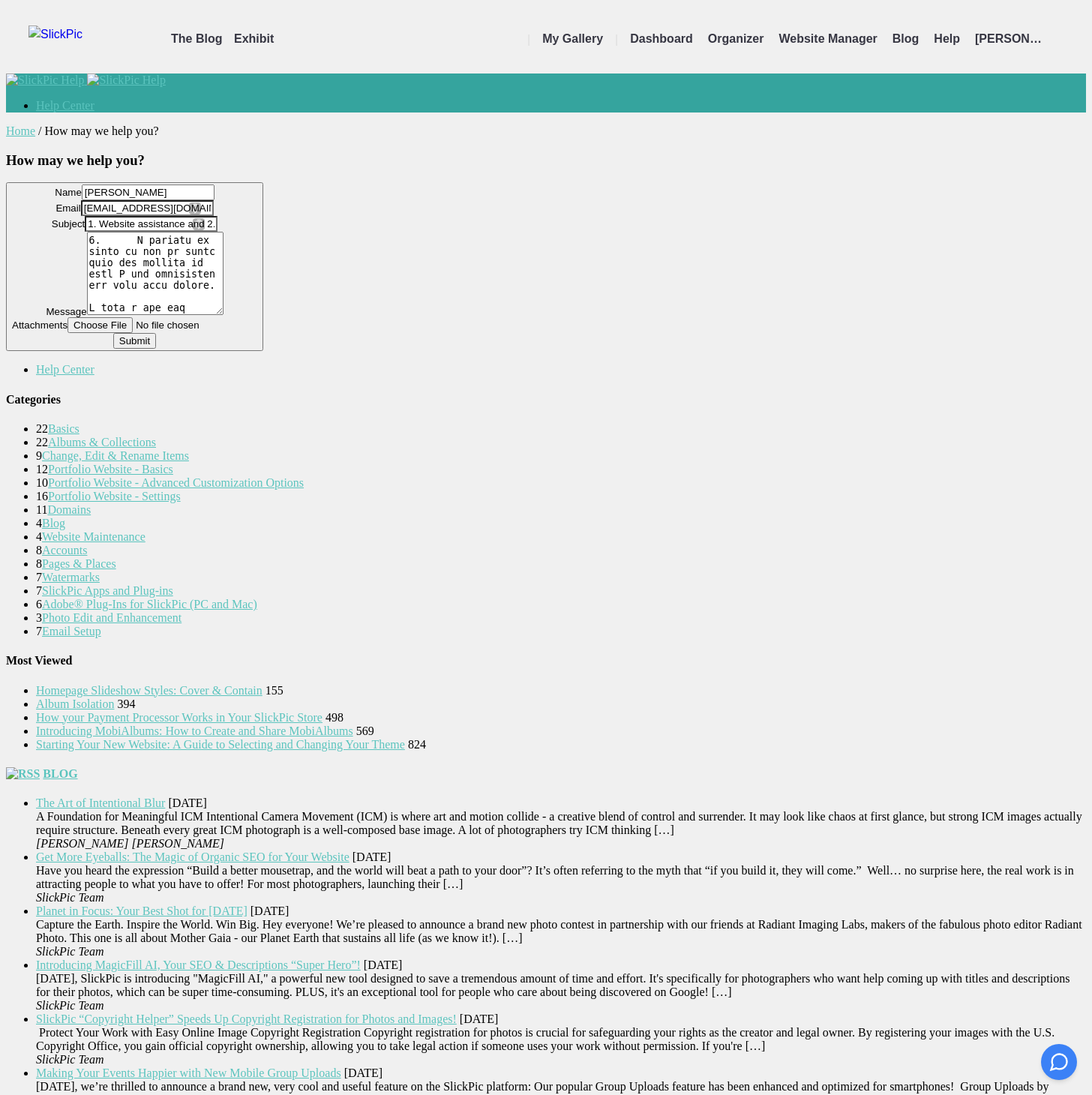
drag, startPoint x: 510, startPoint y: 443, endPoint x: 622, endPoint y: 418, distance: 114.8
click at [223, 315] on textarea at bounding box center [155, 273] width 136 height 83
click at [263, 351] on button "Name Colin Scott Email support@colinscottphotography.com Subject 1. Website ass…" at bounding box center [135, 267] width 257 height 169
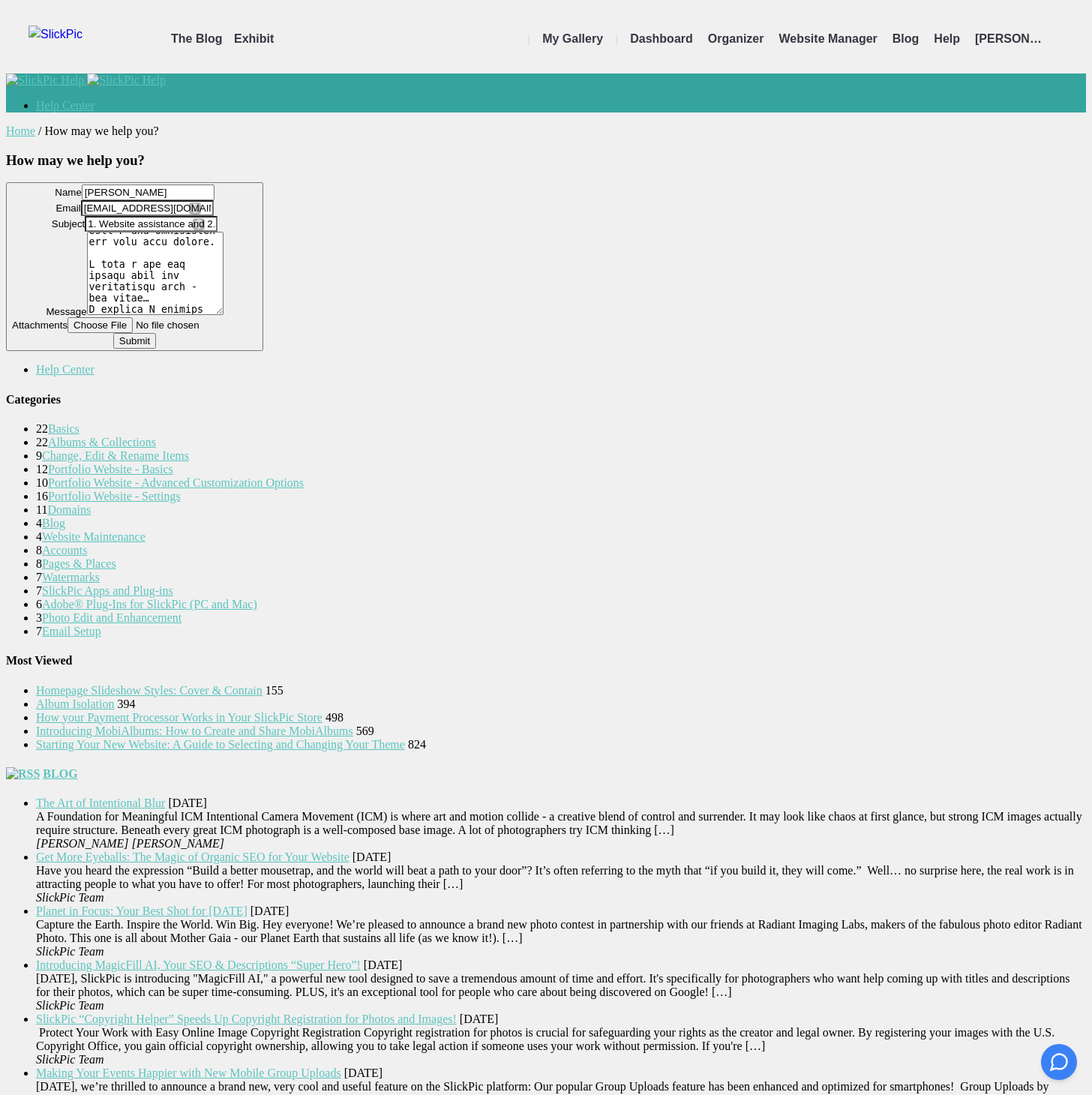
scroll to position [190, 0]
click at [223, 315] on textarea at bounding box center [155, 273] width 136 height 83
click at [263, 351] on button "Name Colin Scott Email support@colinscottphotography.com Subject 1. Website ass…" at bounding box center [135, 267] width 257 height 169
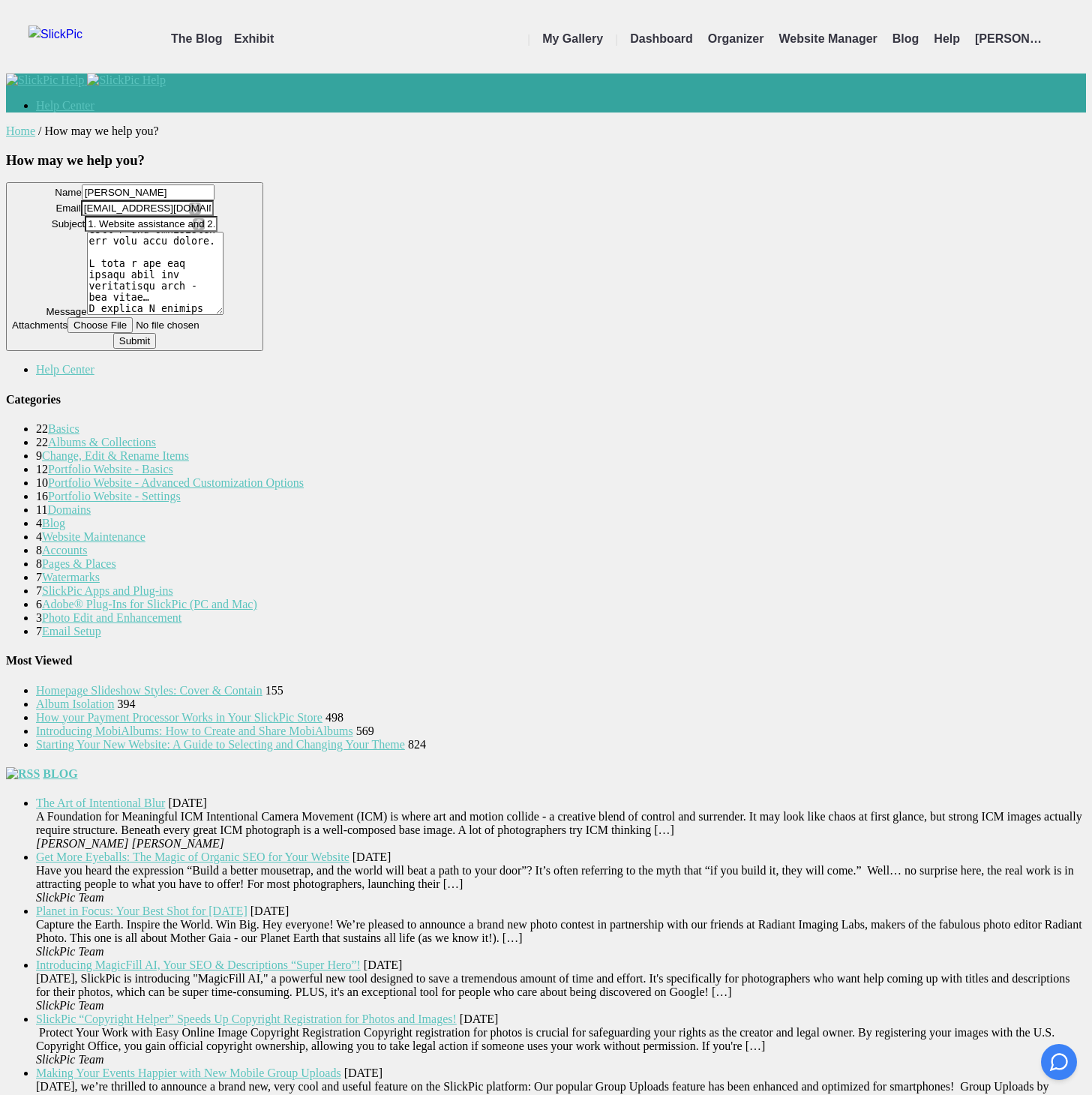
click at [263, 351] on button "Name Colin Scott Email support@colinscottphotography.com Subject 1. Website ass…" at bounding box center [135, 267] width 257 height 169
click at [223, 315] on textarea at bounding box center [155, 273] width 136 height 83
click at [263, 351] on button "Name Colin Scott Email support@colinscottphotography.com Subject 1. Website ass…" at bounding box center [135, 267] width 257 height 169
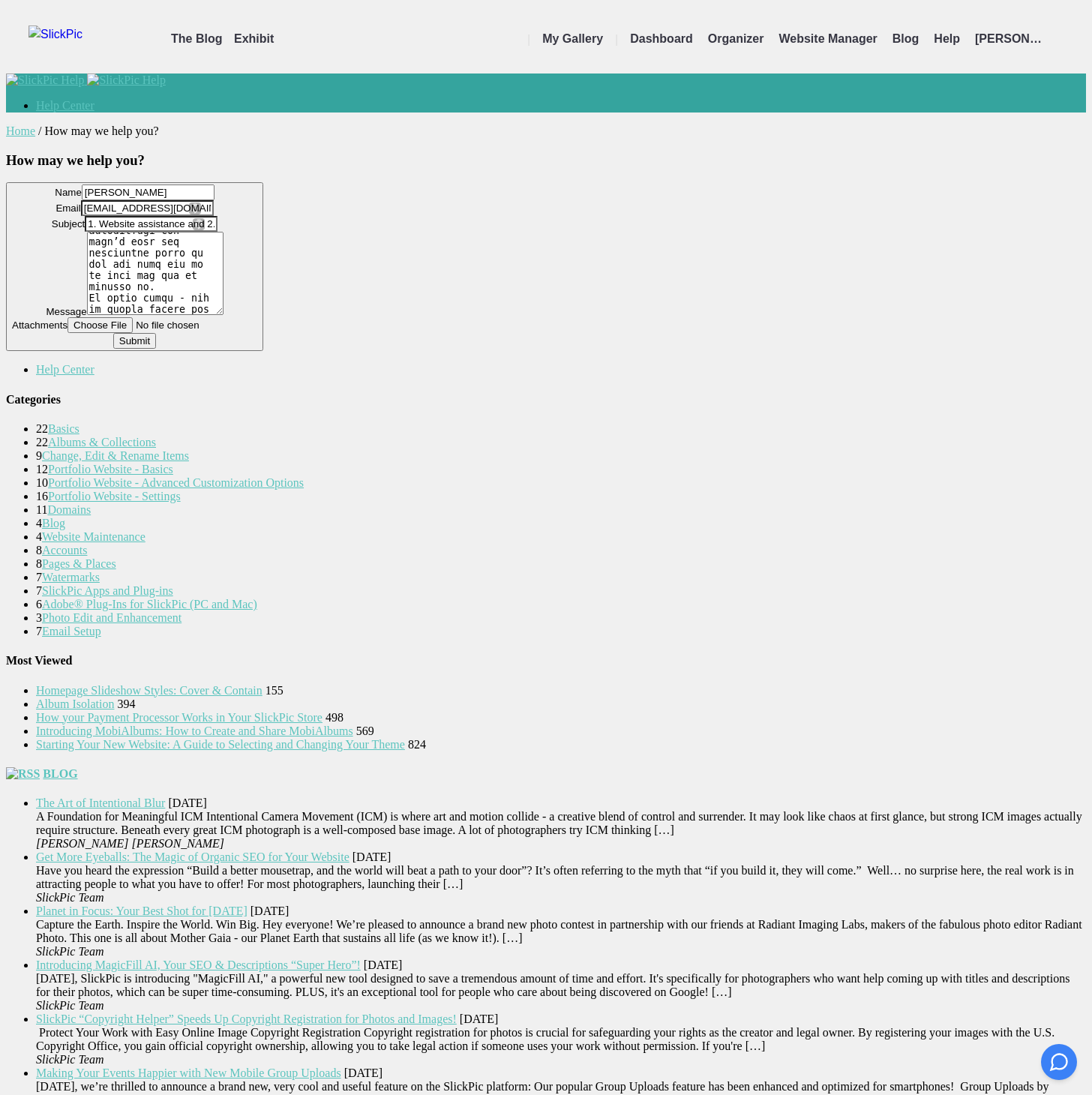
click at [263, 351] on button "Name Colin Scott Email support@colinscottphotography.com Subject 1. Website ass…" at bounding box center [135, 267] width 257 height 169
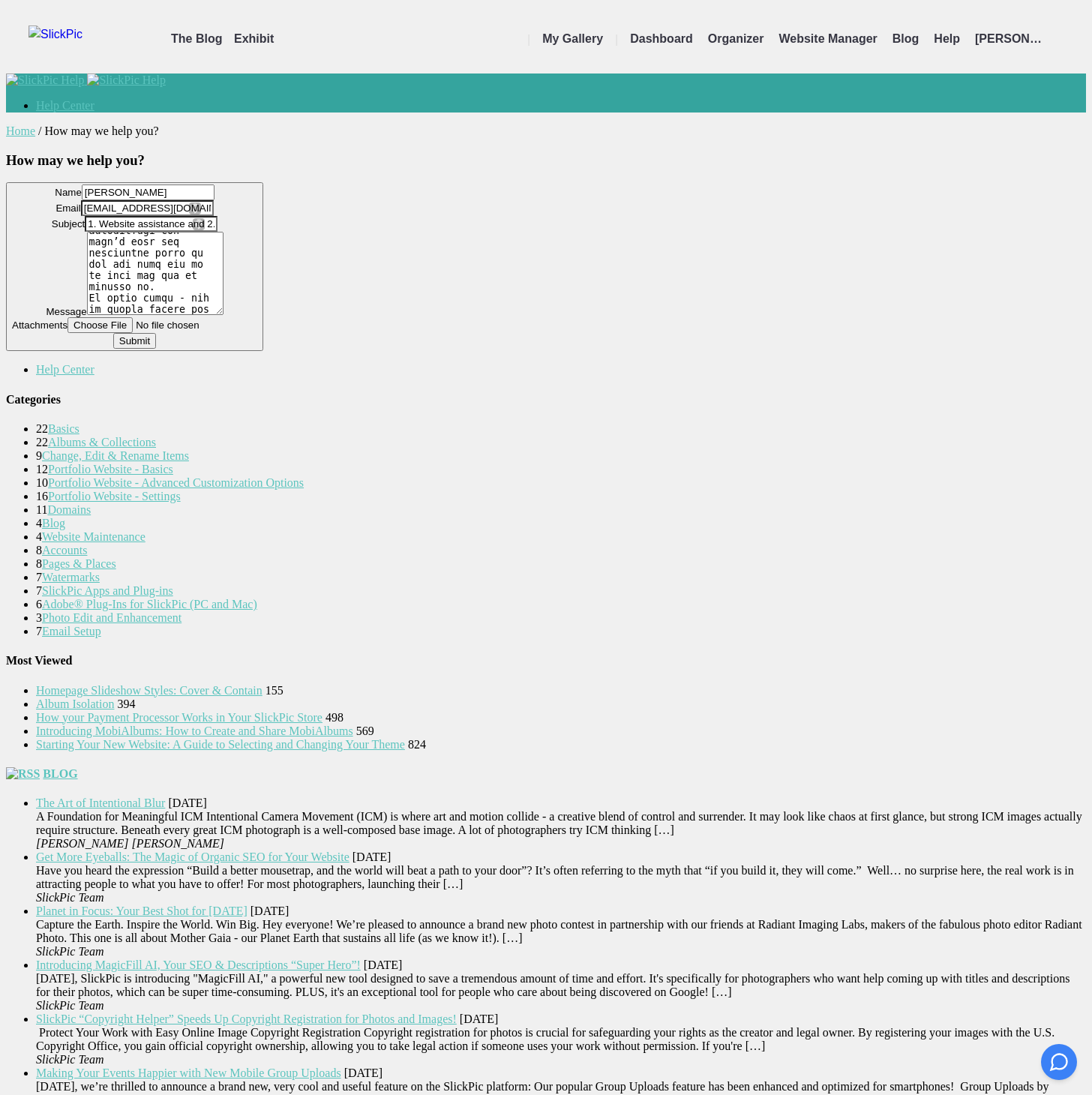
click at [263, 351] on button "Name Colin Scott Email support@colinscottphotography.com Subject 1. Website ass…" at bounding box center [135, 267] width 257 height 169
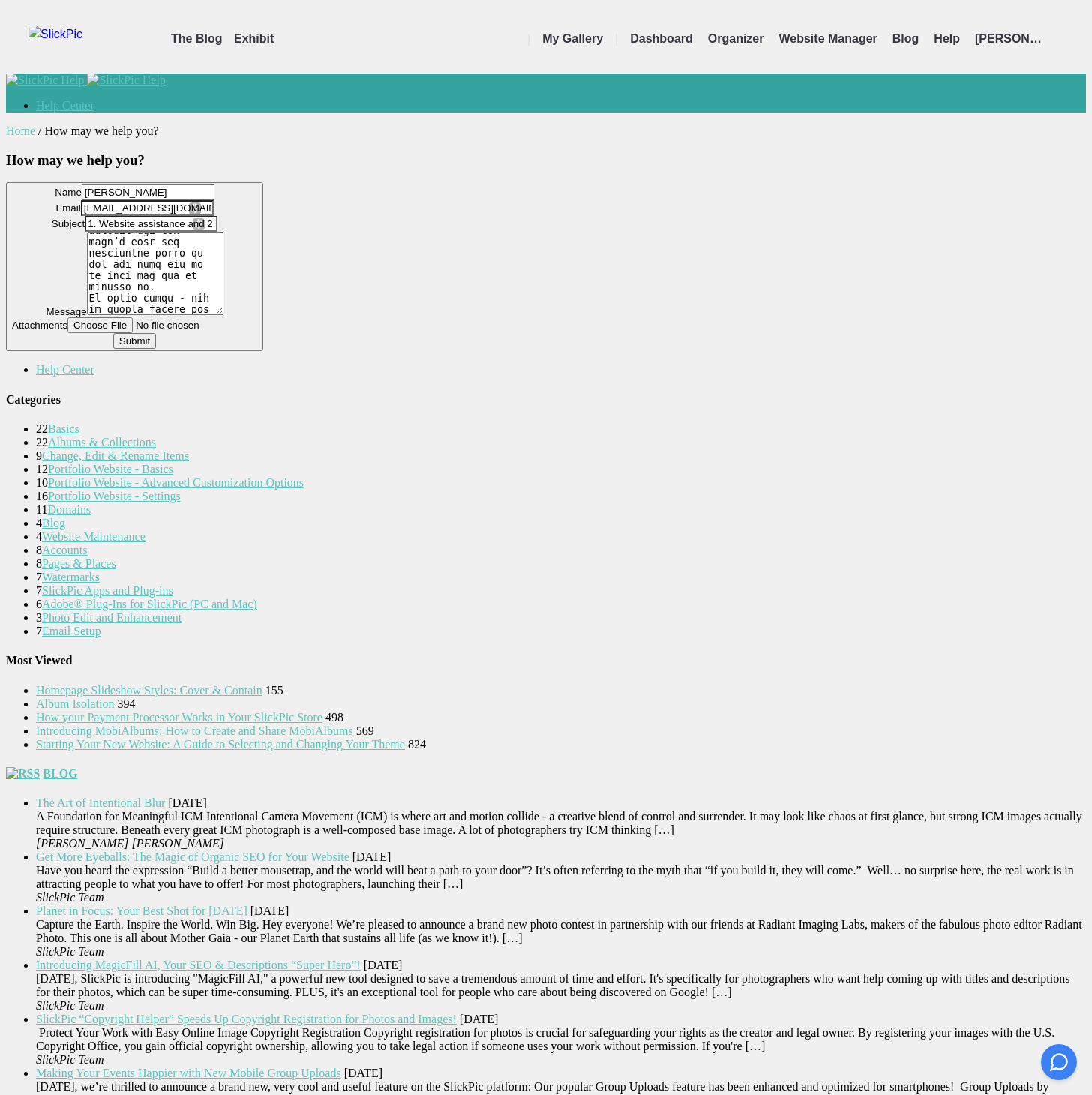
click at [263, 351] on button "Name Colin Scott Email support@colinscottphotography.com Subject 1. Website ass…" at bounding box center [135, 267] width 257 height 169
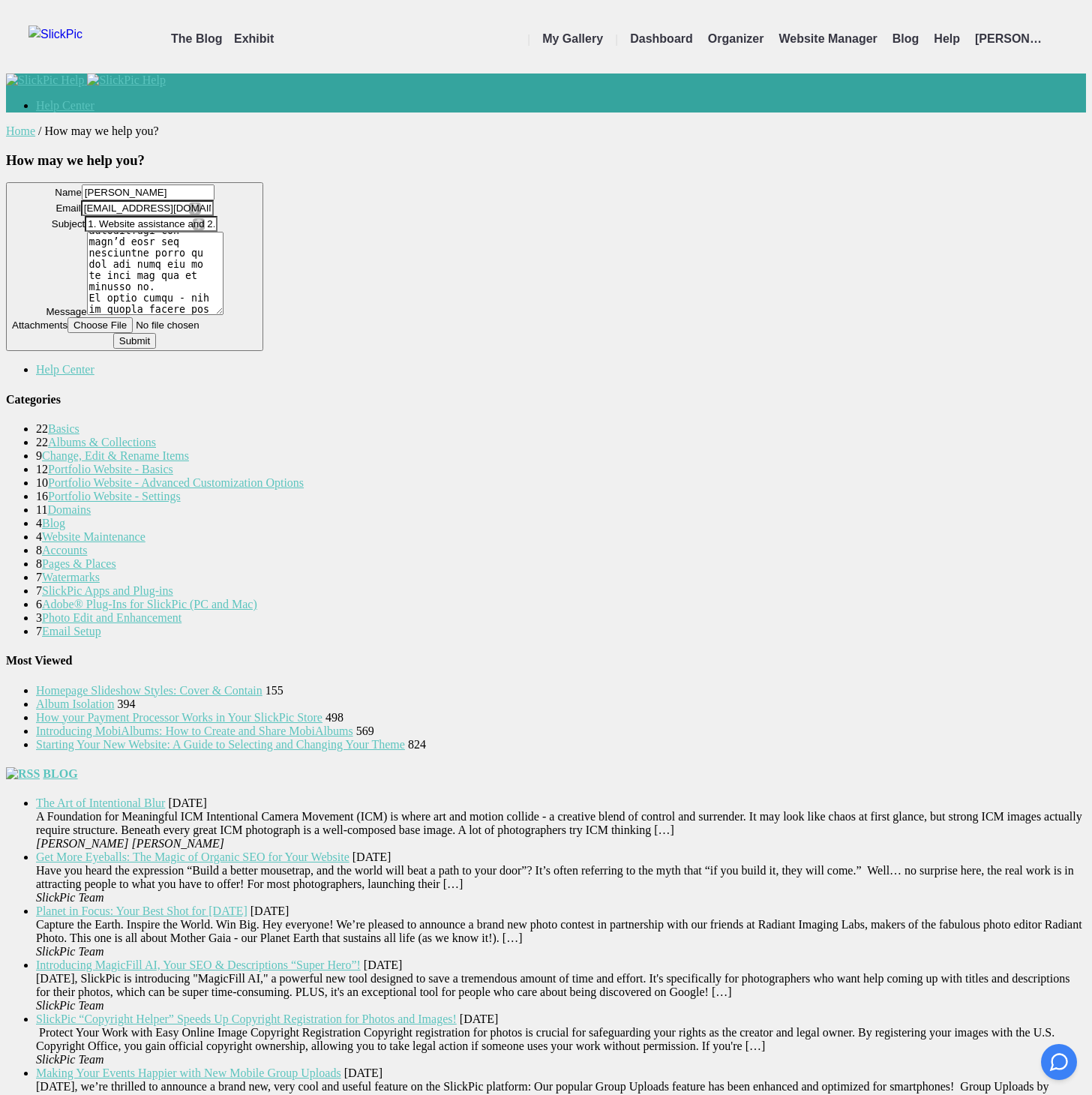
click at [263, 351] on button "Name Colin Scott Email support@colinscottphotography.com Subject 1. Website ass…" at bounding box center [135, 267] width 257 height 169
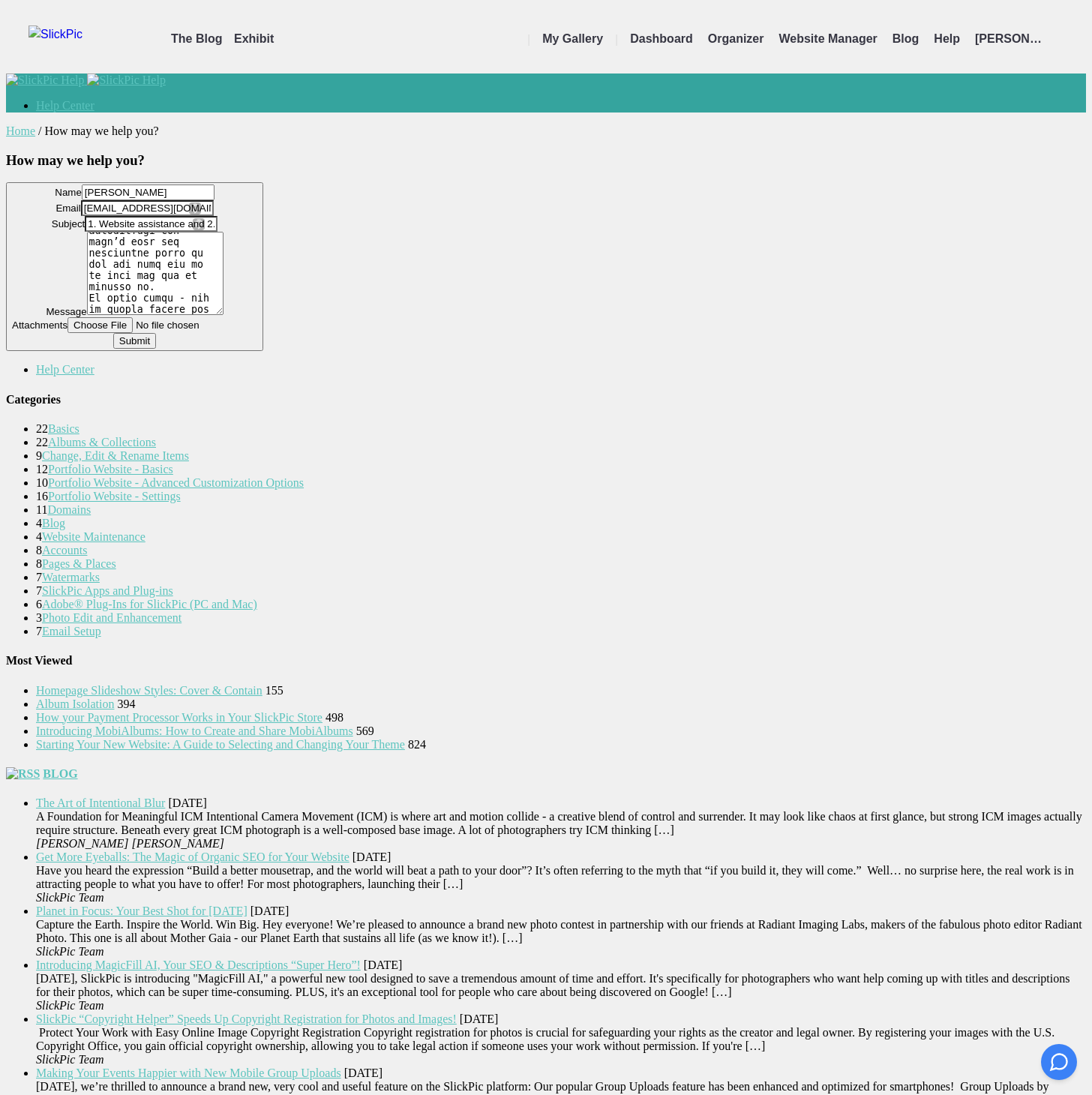
click at [263, 351] on button "Name Colin Scott Email support@colinscottphotography.com Subject 1. Website ass…" at bounding box center [135, 267] width 257 height 169
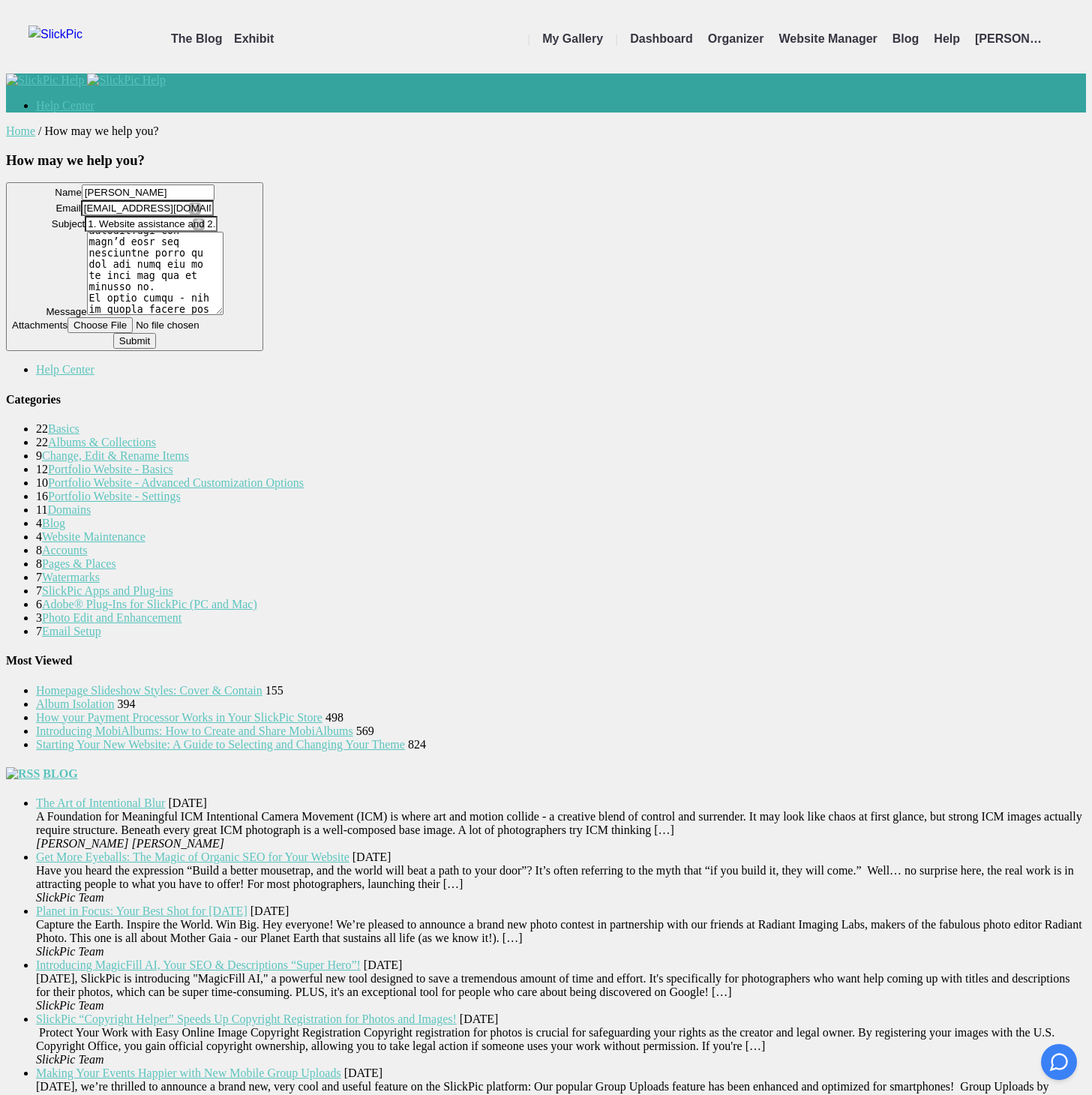
click at [263, 351] on button "Name Colin Scott Email support@colinscottphotography.com Subject 1. Website ass…" at bounding box center [135, 267] width 257 height 169
click at [223, 315] on textarea at bounding box center [155, 273] width 136 height 83
click at [263, 351] on button "Name Colin Scott Email support@colinscottphotography.com Subject 1. Website ass…" at bounding box center [135, 267] width 257 height 169
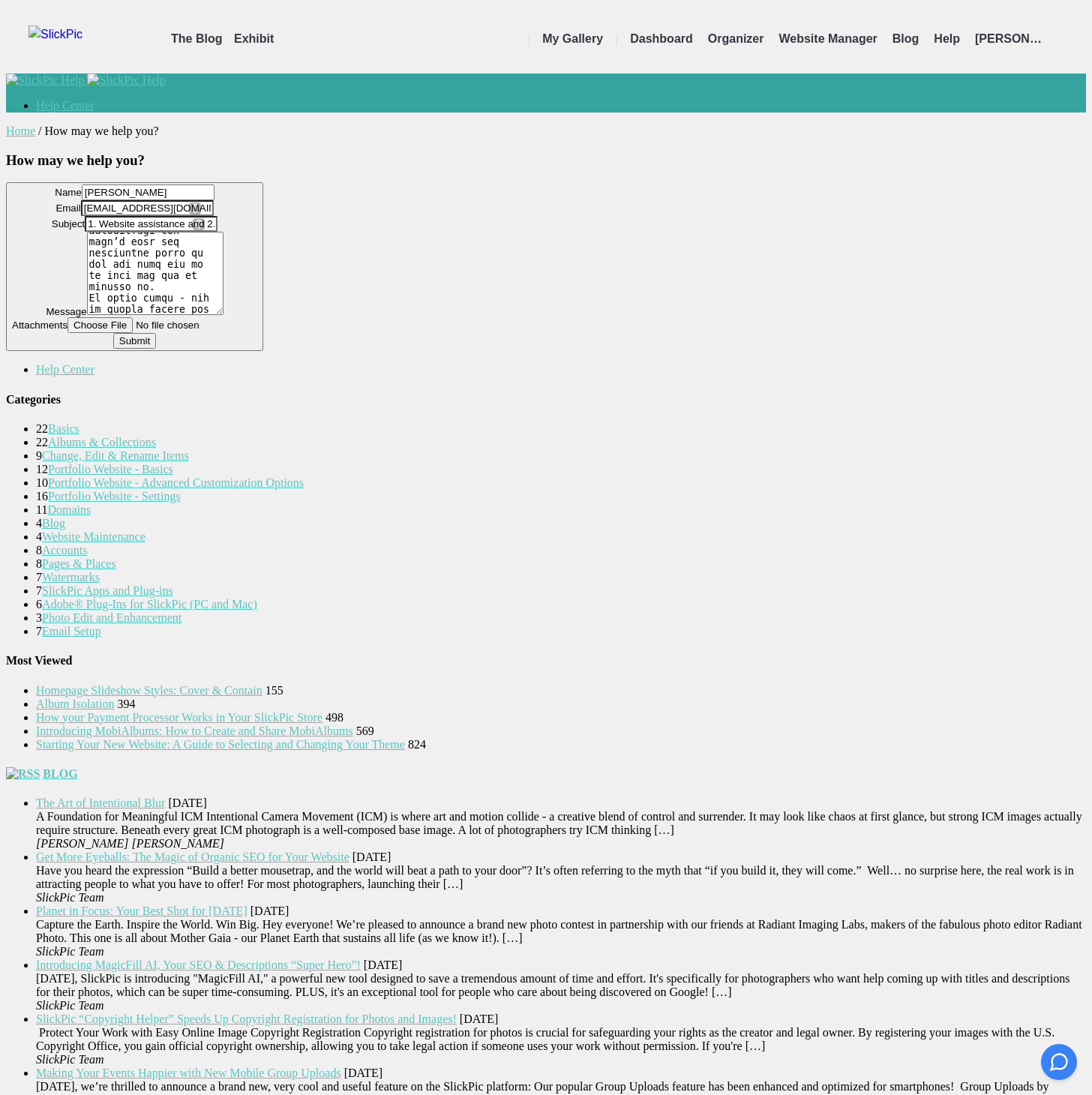
type textarea "Hi - many thanks…. I sent an email yesterday but I'm wondering if it is lost so…"
click at [156, 349] on button "Submit" at bounding box center [134, 340] width 43 height 16
click at [452, 610] on div "Home / How may we help you? How may we help you? Name Colin Scott Email support…" at bounding box center [546, 437] width 1080 height 627
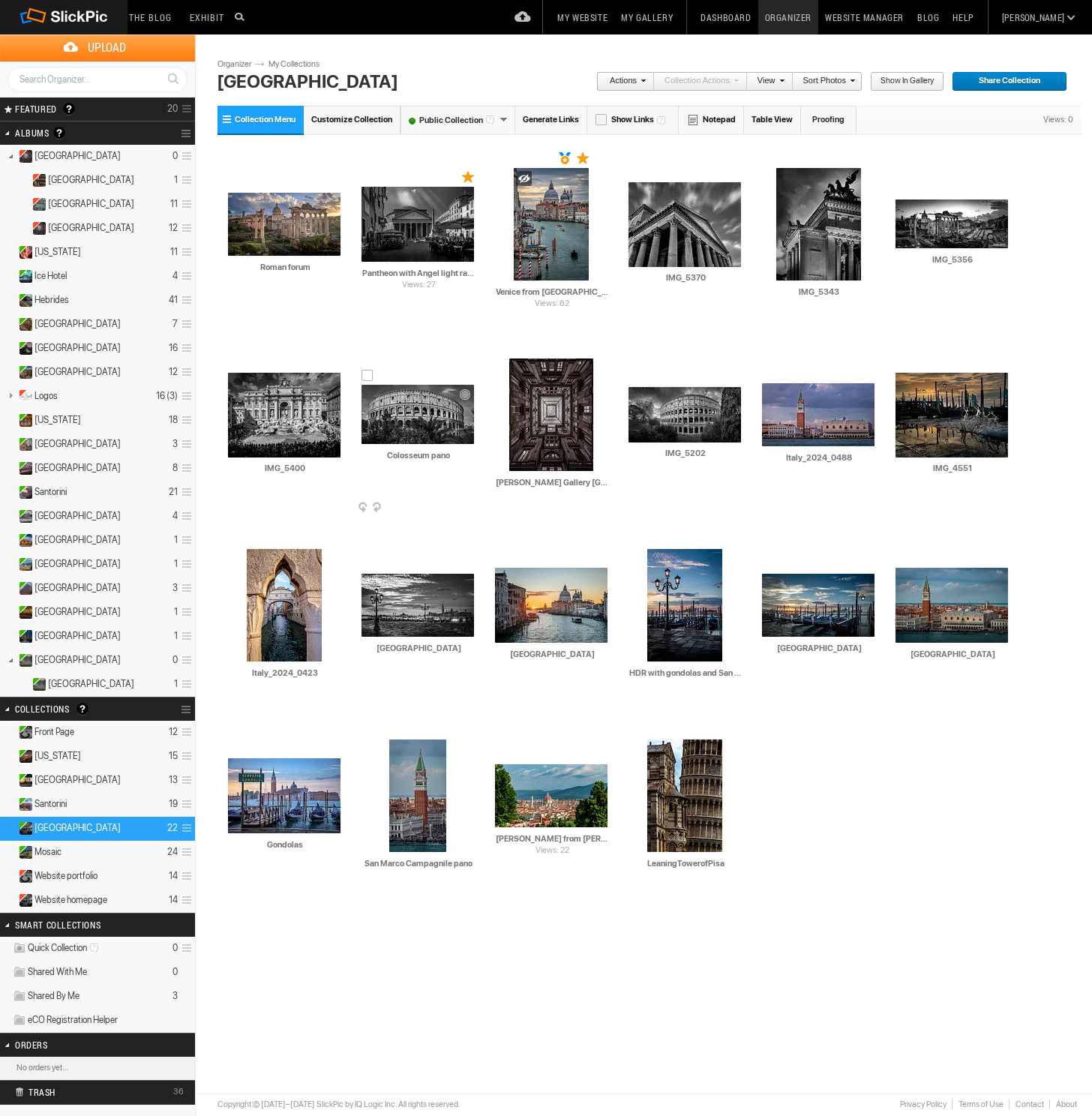
click at [470, 503] on span at bounding box center [472, 508] width 15 height 12
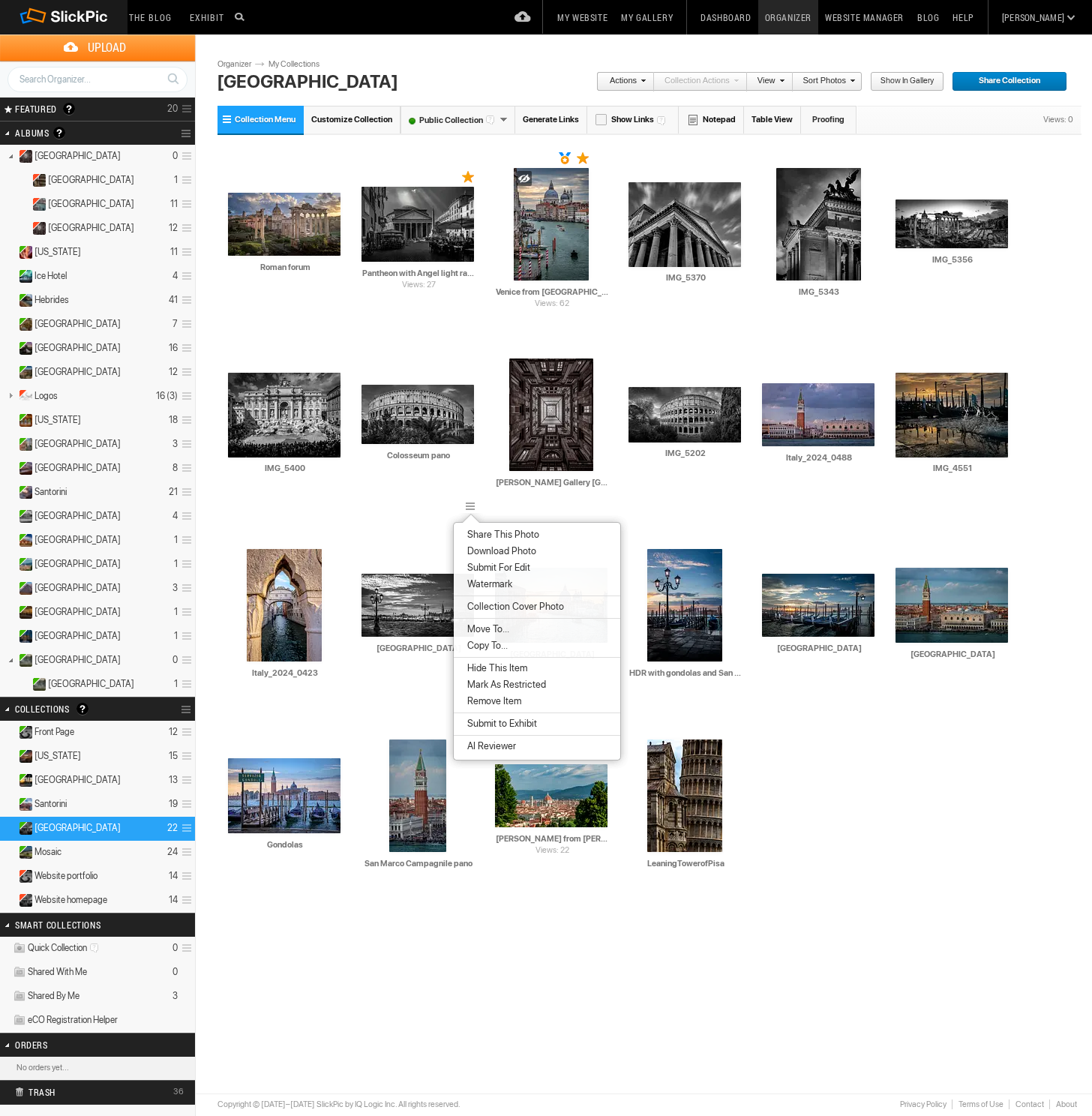
click at [486, 698] on span "Remove Item" at bounding box center [492, 700] width 58 height 12
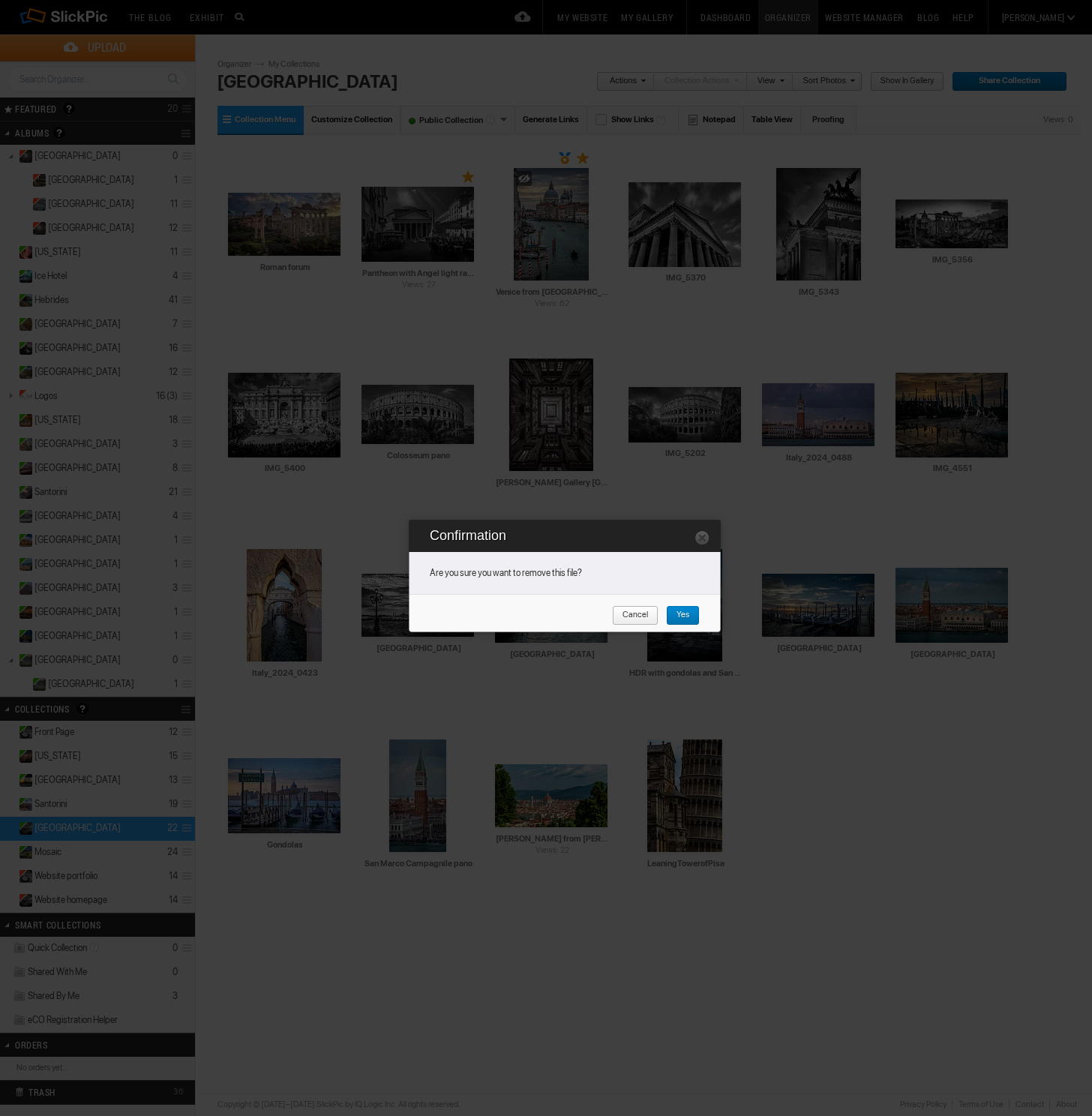
click at [682, 613] on span "Yes" at bounding box center [678, 615] width 23 height 19
